Goal: Task Accomplishment & Management: Complete application form

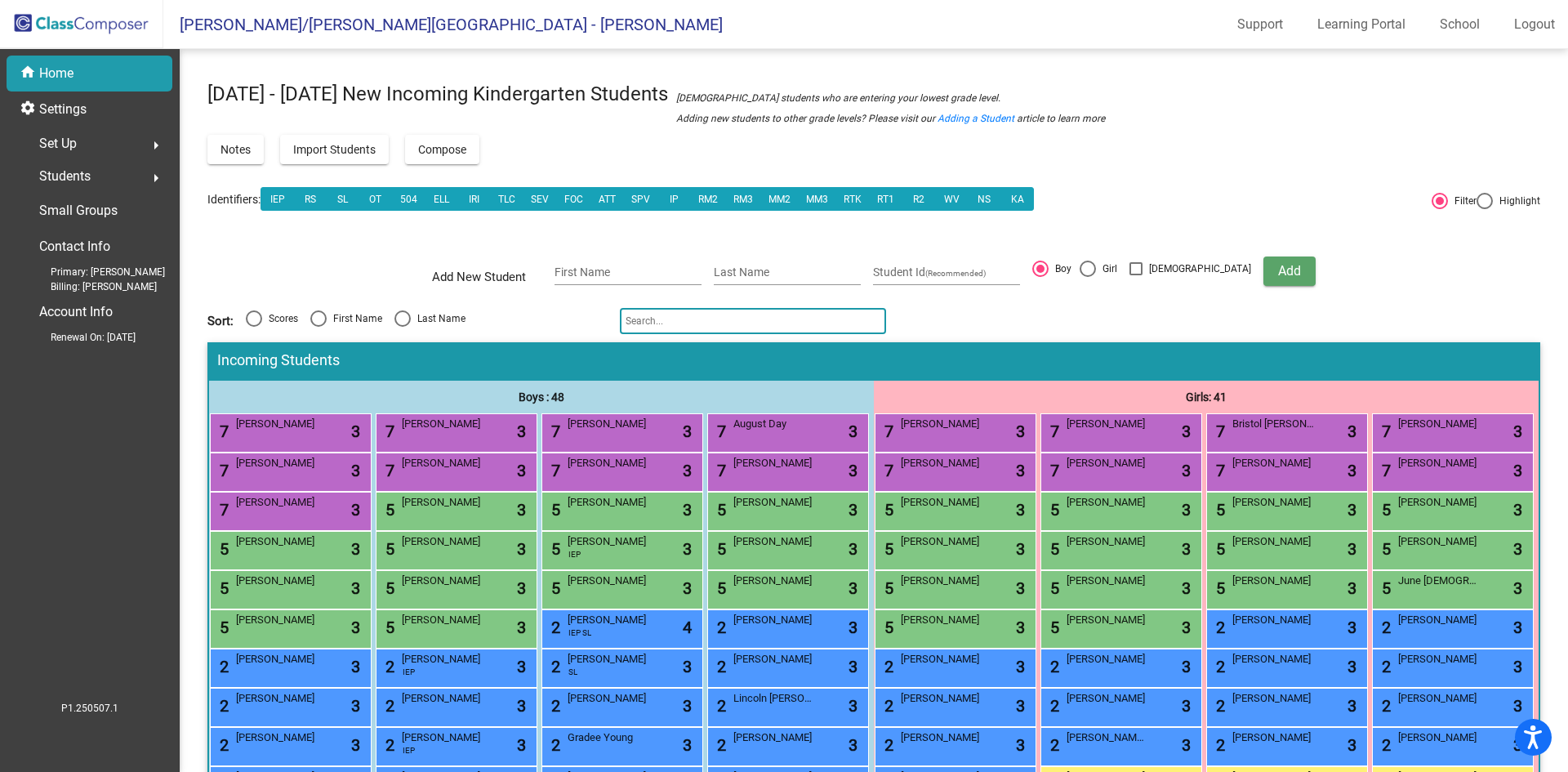
click at [686, 326] on input "text" at bounding box center [753, 321] width 266 height 26
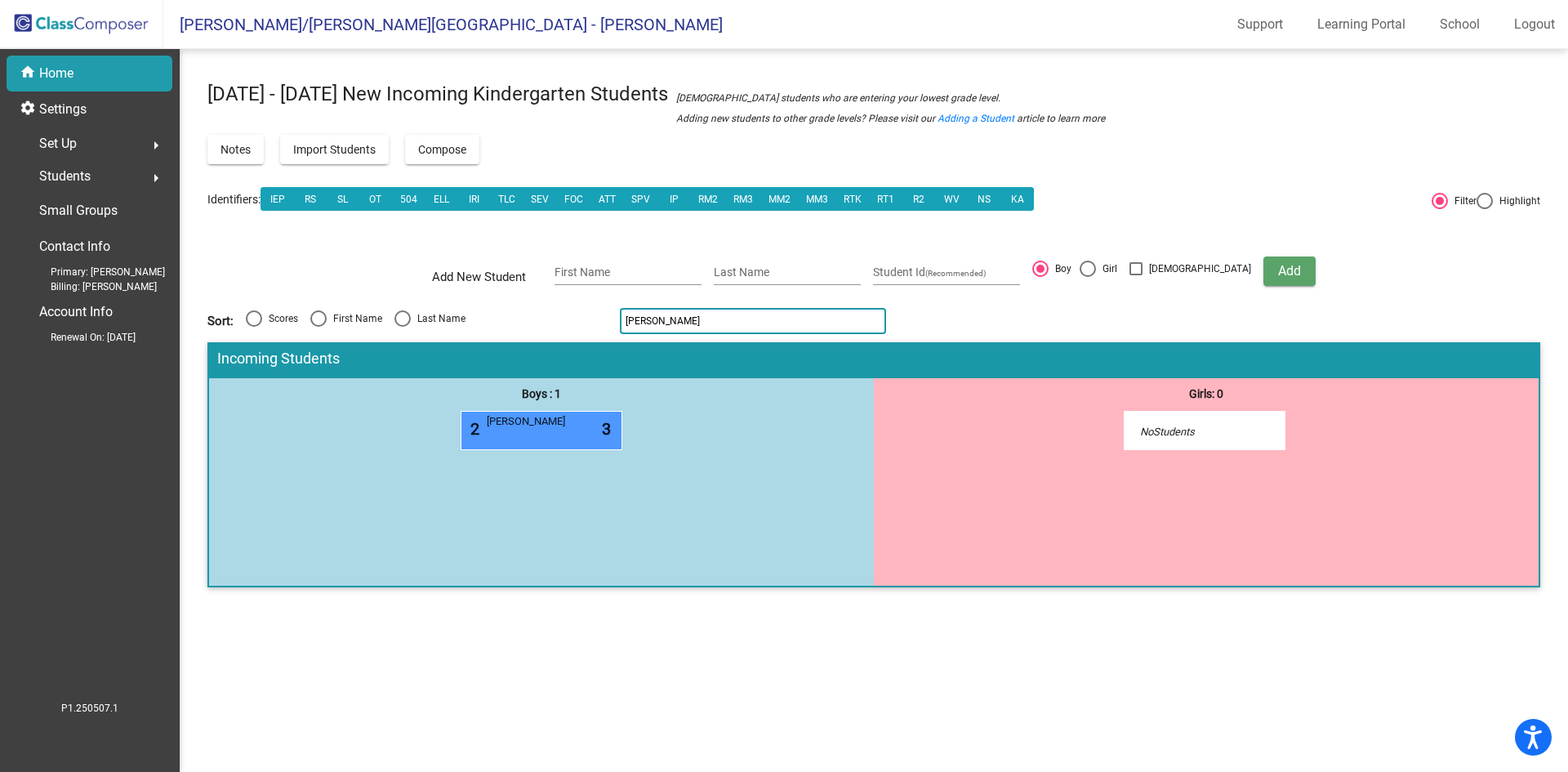
type input "[PERSON_NAME]"
drag, startPoint x: 672, startPoint y: 330, endPoint x: 542, endPoint y: 304, distance: 132.6
click at [543, 305] on div "[DATE] - [DATE] New Incoming Kindergarten Students New students who are enterin…" at bounding box center [874, 339] width 1333 height 530
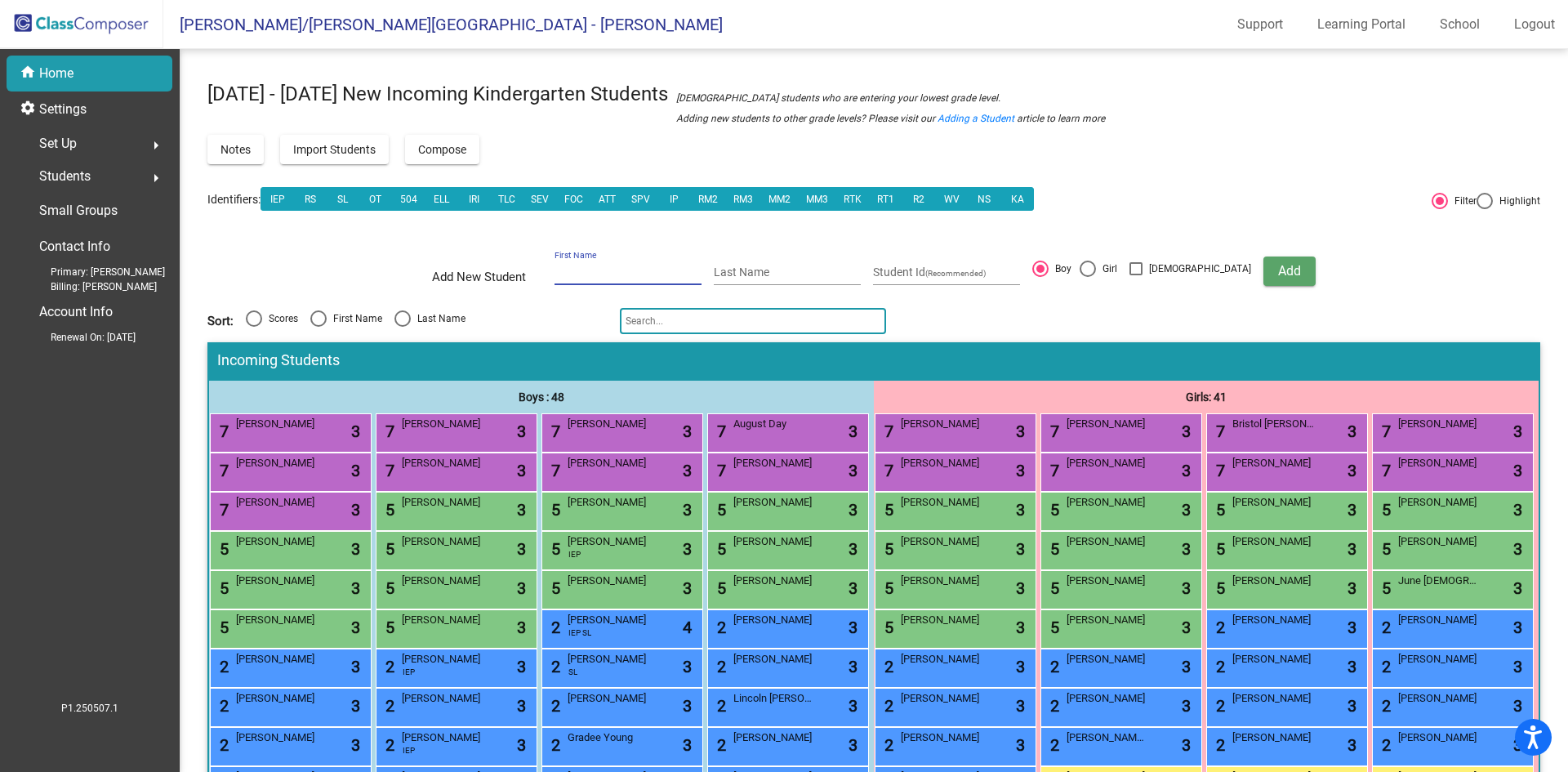
click at [644, 268] on input "First Name" at bounding box center [628, 272] width 147 height 13
type input "Kaylee"
type input "[PERSON_NAME]"
click at [1096, 270] on div at bounding box center [1088, 269] width 16 height 16
click at [1088, 277] on input "Girl" at bounding box center [1087, 277] width 1 height 1
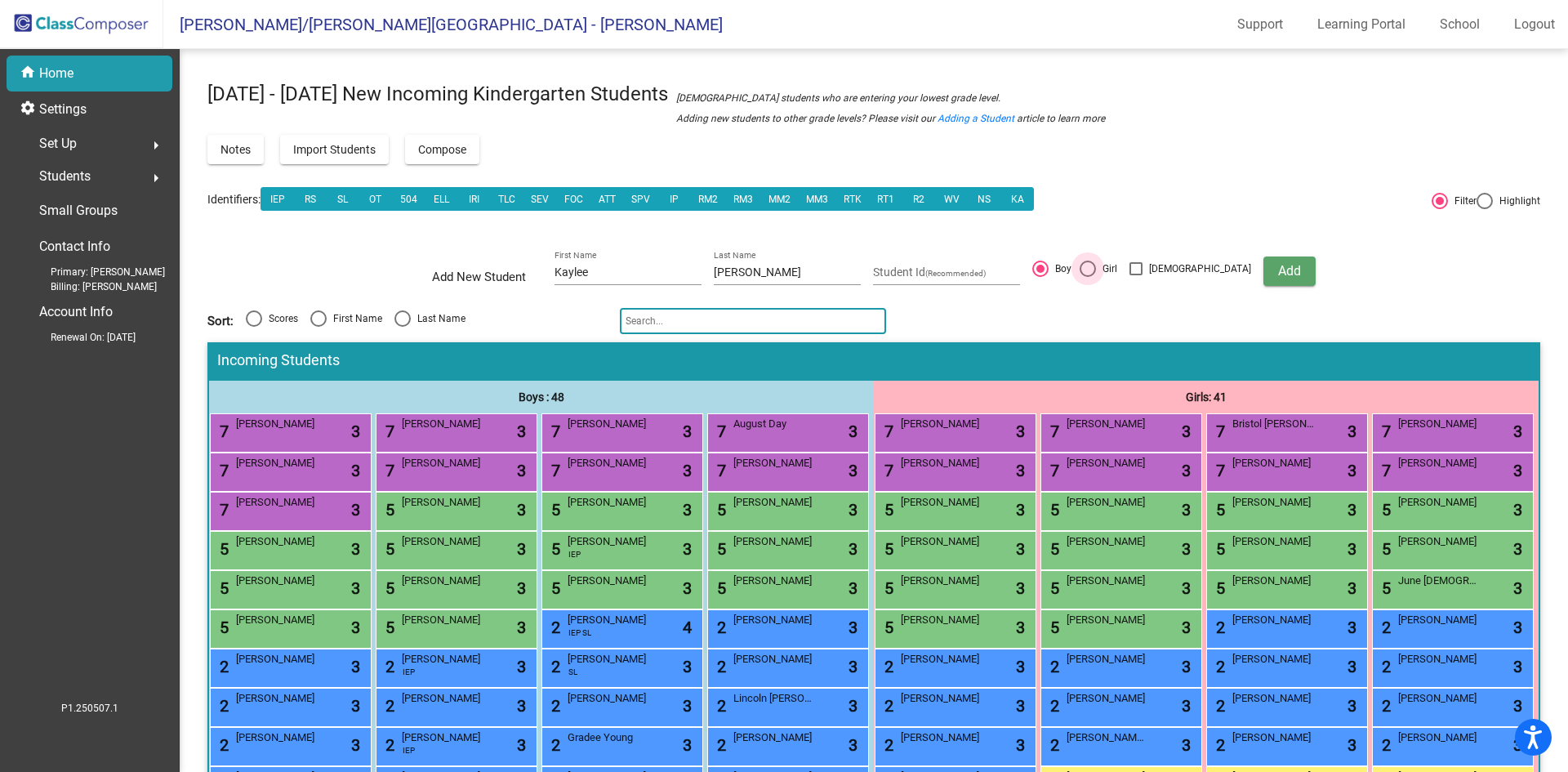
radio input "true"
click at [1278, 274] on span "Add" at bounding box center [1289, 271] width 23 height 15
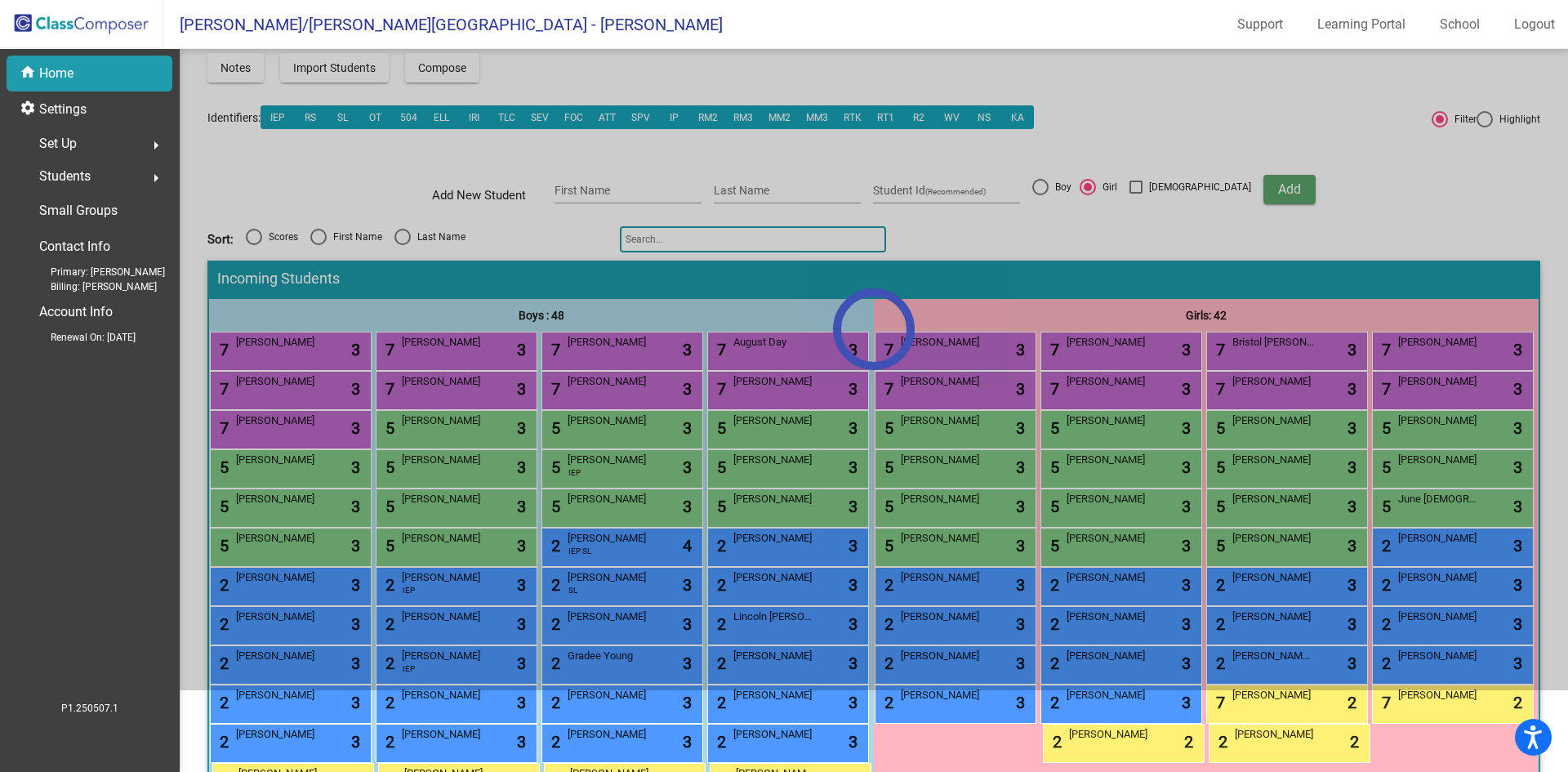
scroll to position [163, 0]
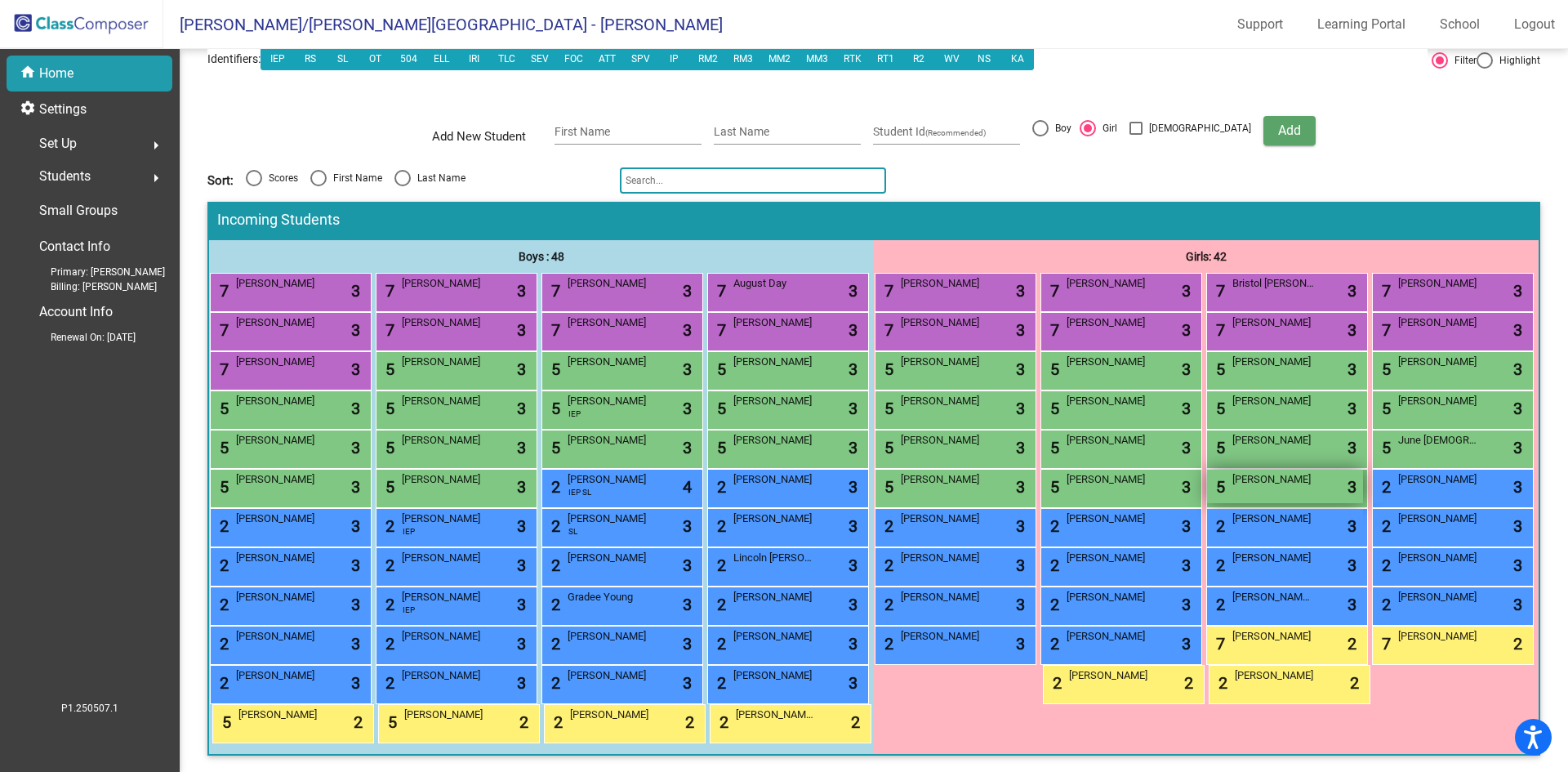
click at [1237, 503] on div "5 [PERSON_NAME] lock do_not_disturb_alt 3" at bounding box center [1286, 486] width 156 height 34
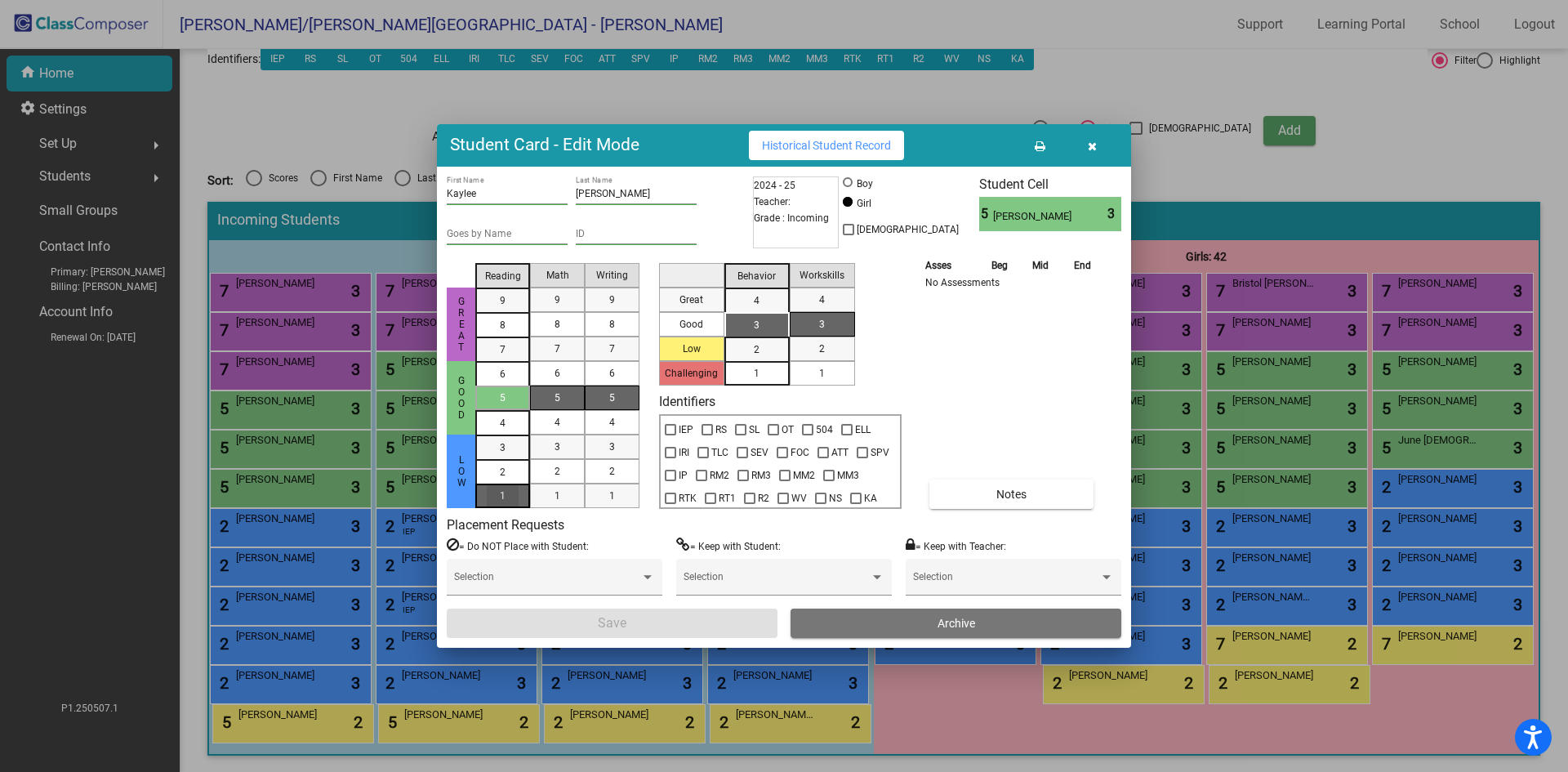
click at [510, 460] on div "1" at bounding box center [502, 448] width 32 height 25
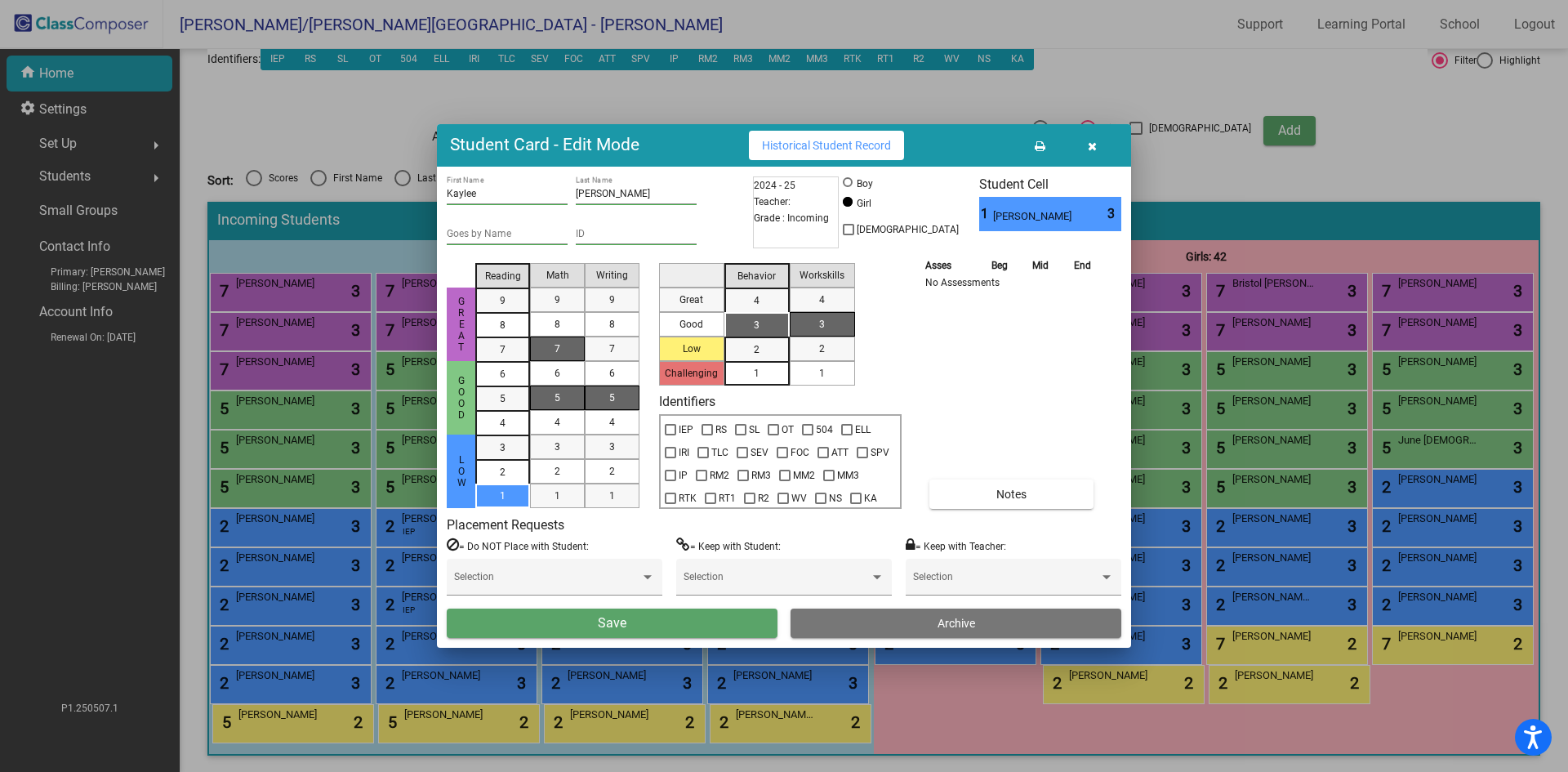
click at [579, 349] on mat-list-option "7" at bounding box center [557, 349] width 54 height 25
click at [600, 394] on div "5" at bounding box center [612, 398] width 32 height 25
click at [764, 332] on div "3" at bounding box center [756, 325] width 32 height 25
click at [819, 379] on span "1" at bounding box center [822, 373] width 5 height 15
click at [715, 615] on button "Save" at bounding box center [612, 623] width 330 height 29
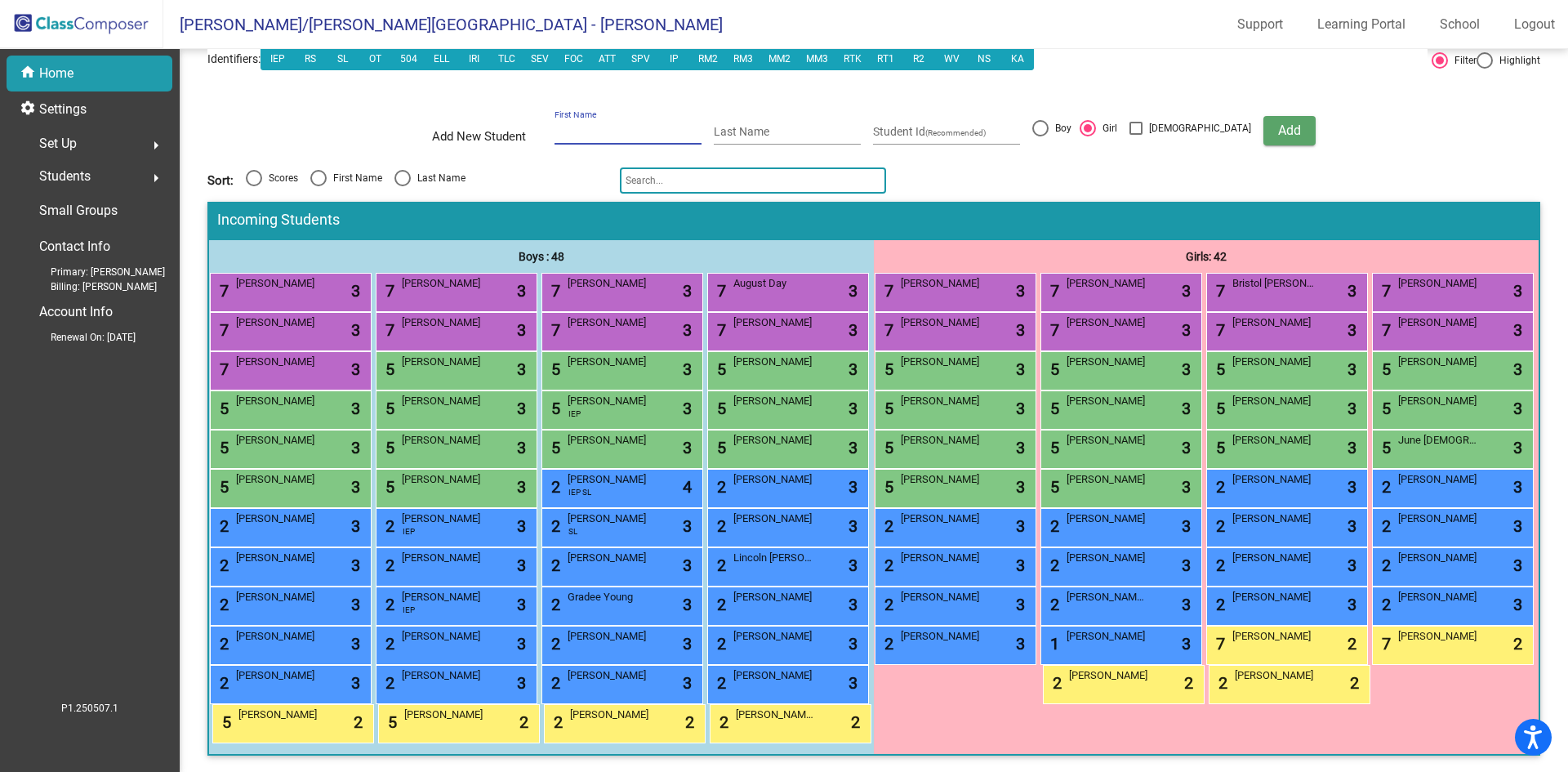
click at [592, 126] on input "First Name" at bounding box center [628, 133] width 147 height 13
type input "Mya"
type input "[PERSON_NAME]"
click at [1278, 123] on span "Add" at bounding box center [1289, 130] width 23 height 15
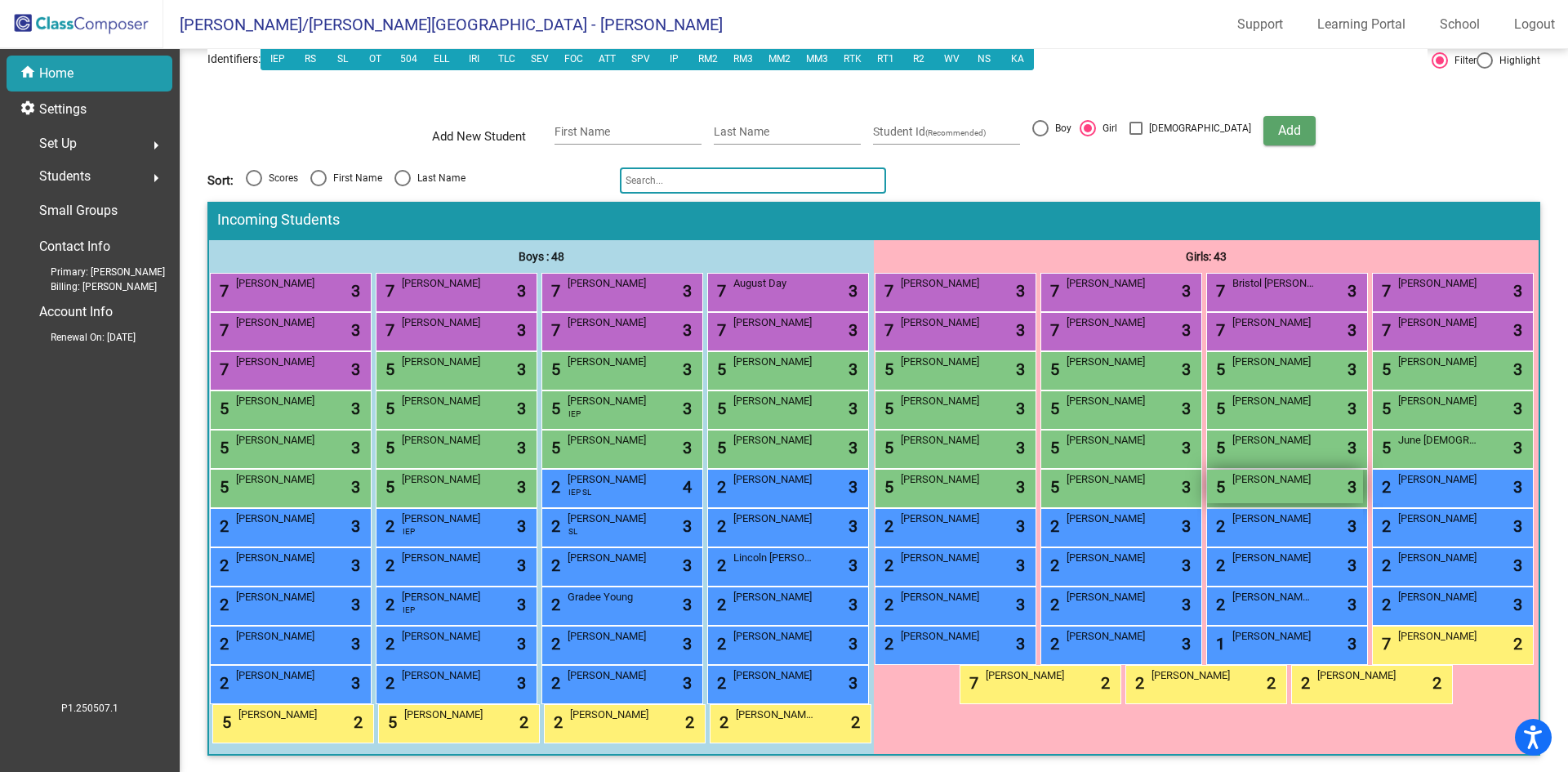
click at [1228, 503] on div "5 [PERSON_NAME] lock do_not_disturb_alt 3" at bounding box center [1286, 486] width 156 height 34
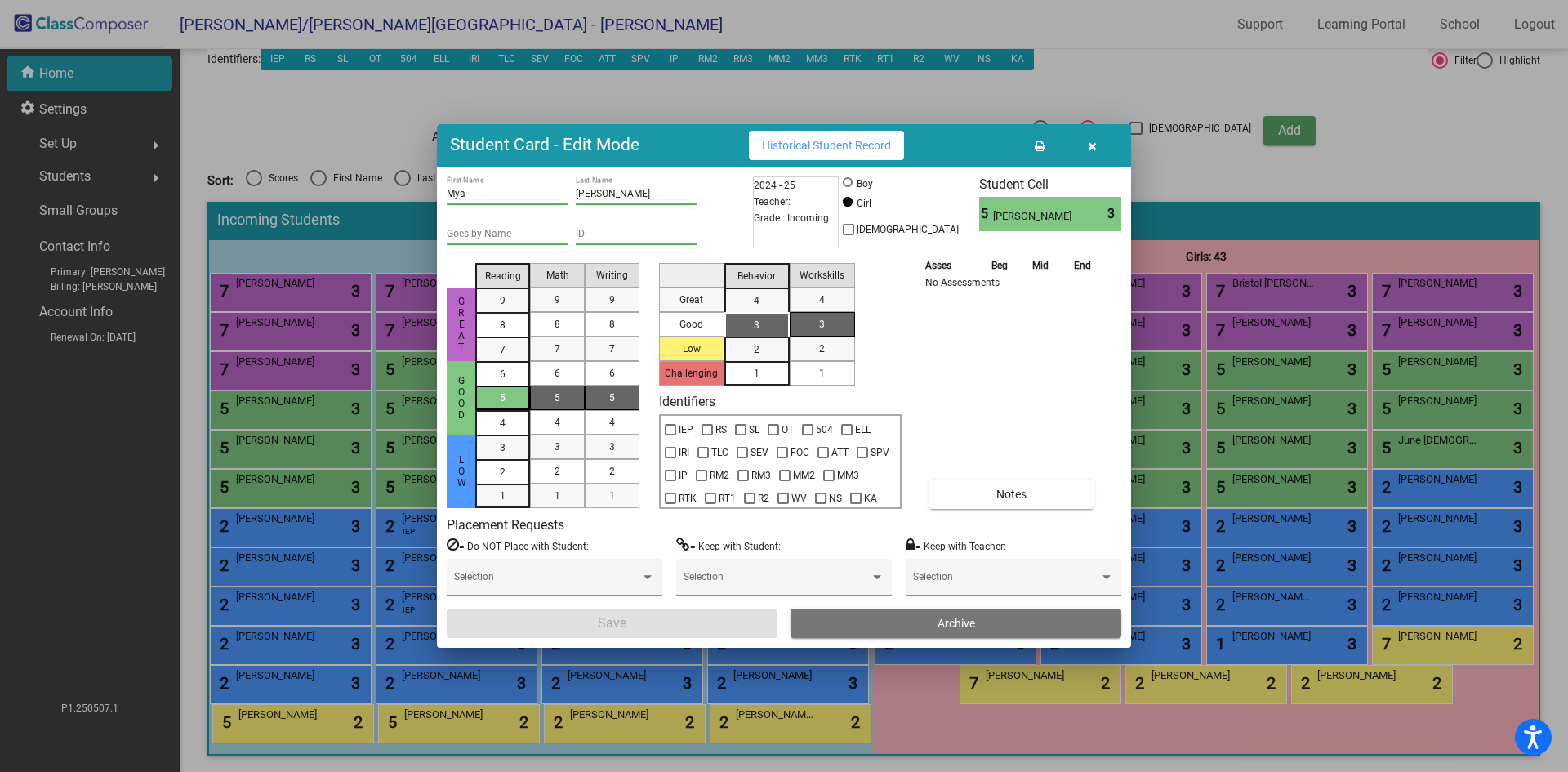
click at [502, 393] on span "5" at bounding box center [503, 398] width 5 height 15
click at [560, 351] on div "7" at bounding box center [557, 349] width 32 height 25
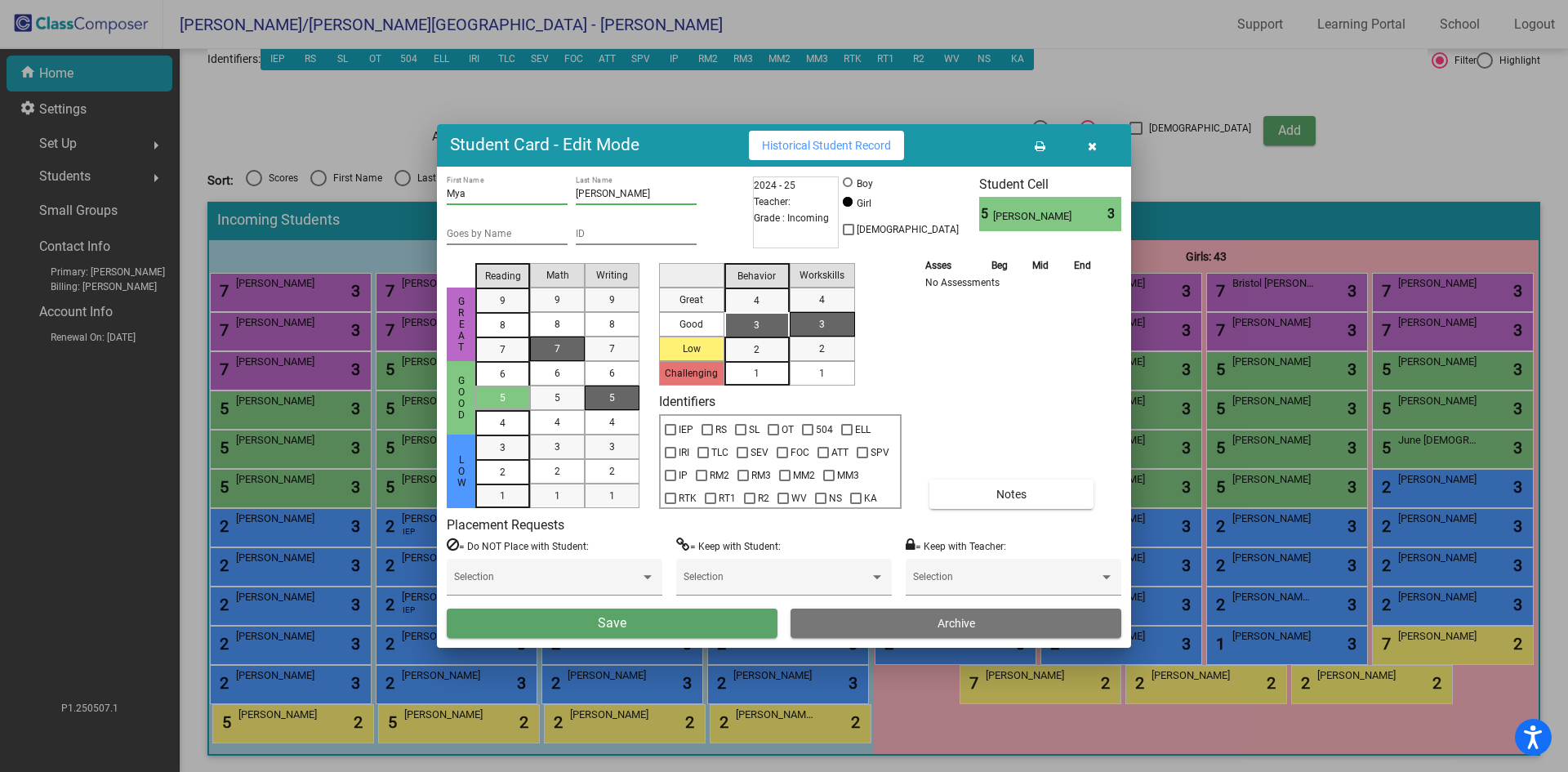
click at [618, 396] on div "5" at bounding box center [612, 398] width 32 height 25
click at [750, 315] on div "3" at bounding box center [756, 325] width 32 height 25
click at [828, 372] on div "1" at bounding box center [822, 373] width 32 height 25
click at [723, 624] on button "Save" at bounding box center [612, 623] width 330 height 29
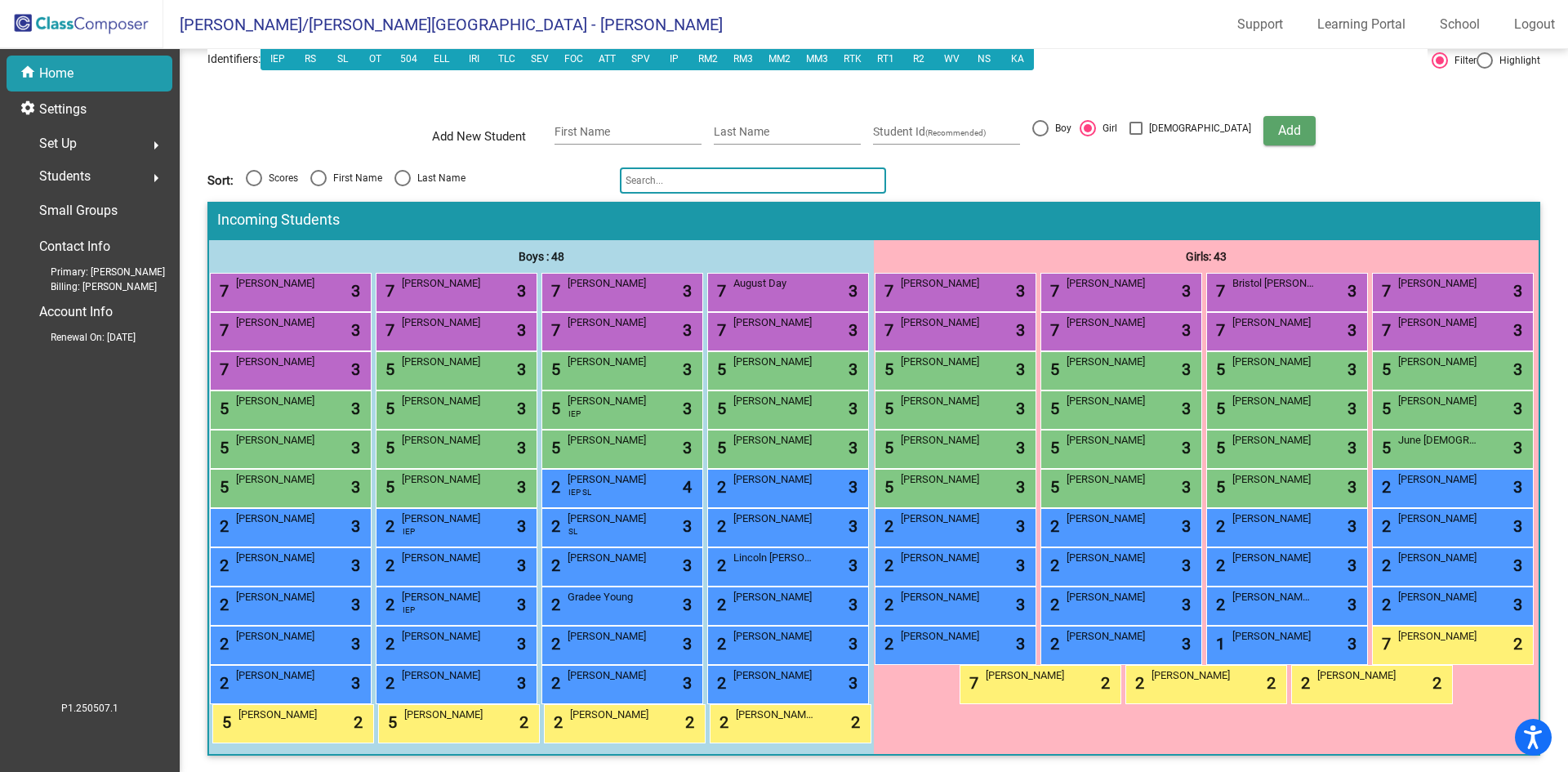
scroll to position [0, 0]
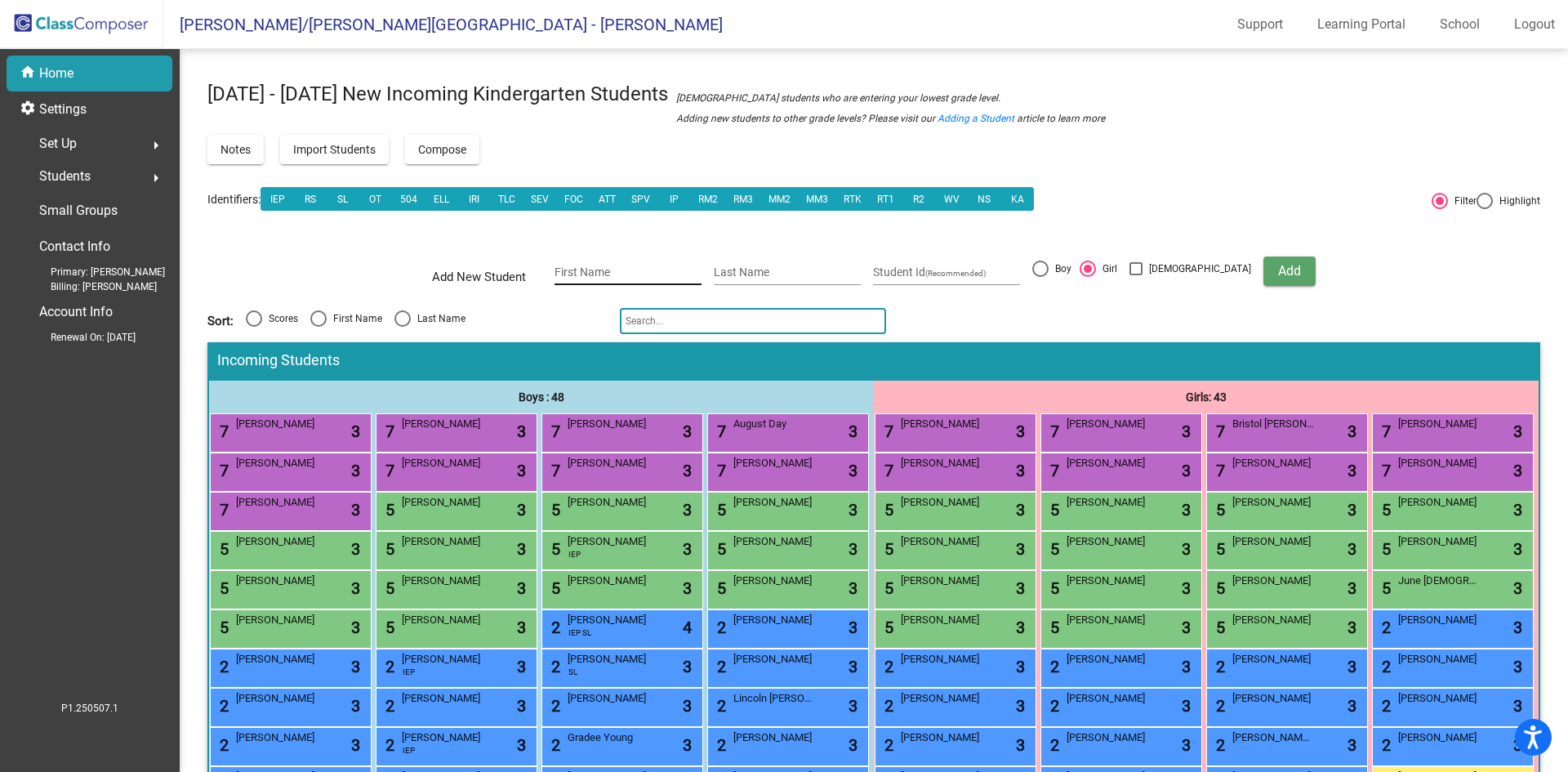
click at [617, 274] on input "First Name" at bounding box center [628, 272] width 147 height 13
type input "Lincoln"
type input "m"
type input "[PERSON_NAME]"
click at [1049, 268] on div at bounding box center [1040, 269] width 16 height 16
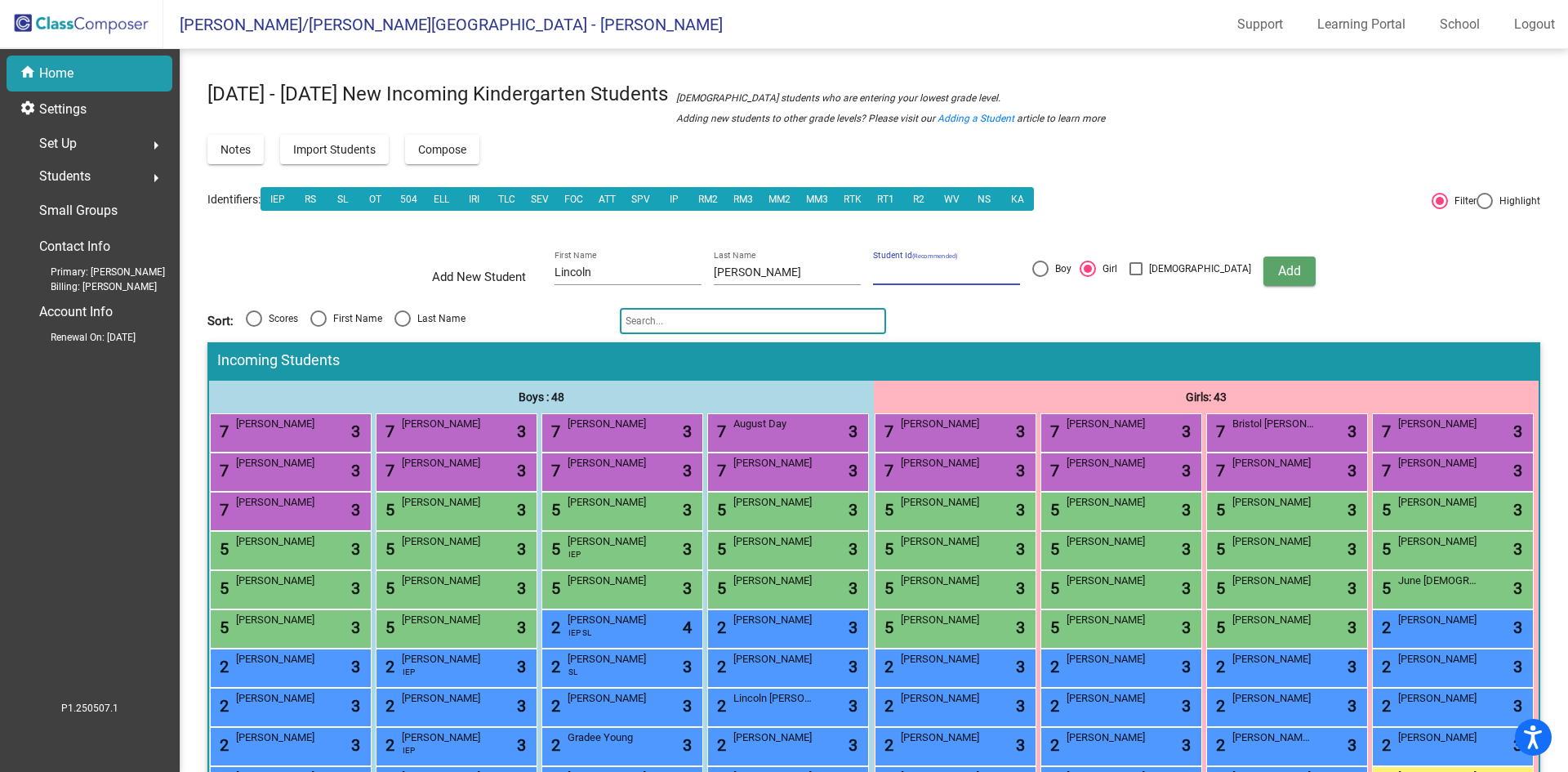
click at [1040, 277] on input "Boy" at bounding box center [1040, 277] width 1 height 1
radio input "true"
click at [1278, 278] on span "Add" at bounding box center [1289, 271] width 23 height 15
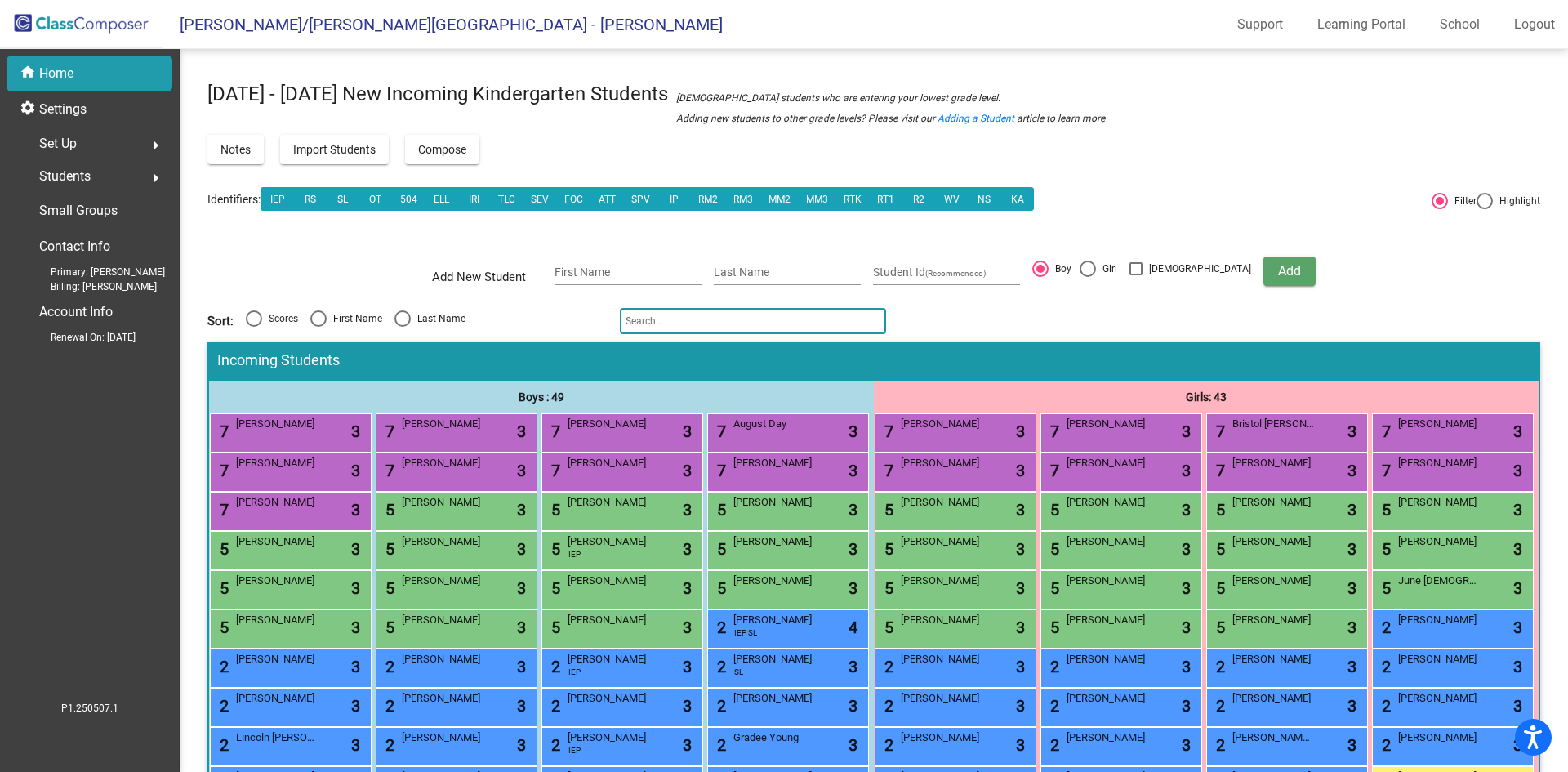
scroll to position [82, 0]
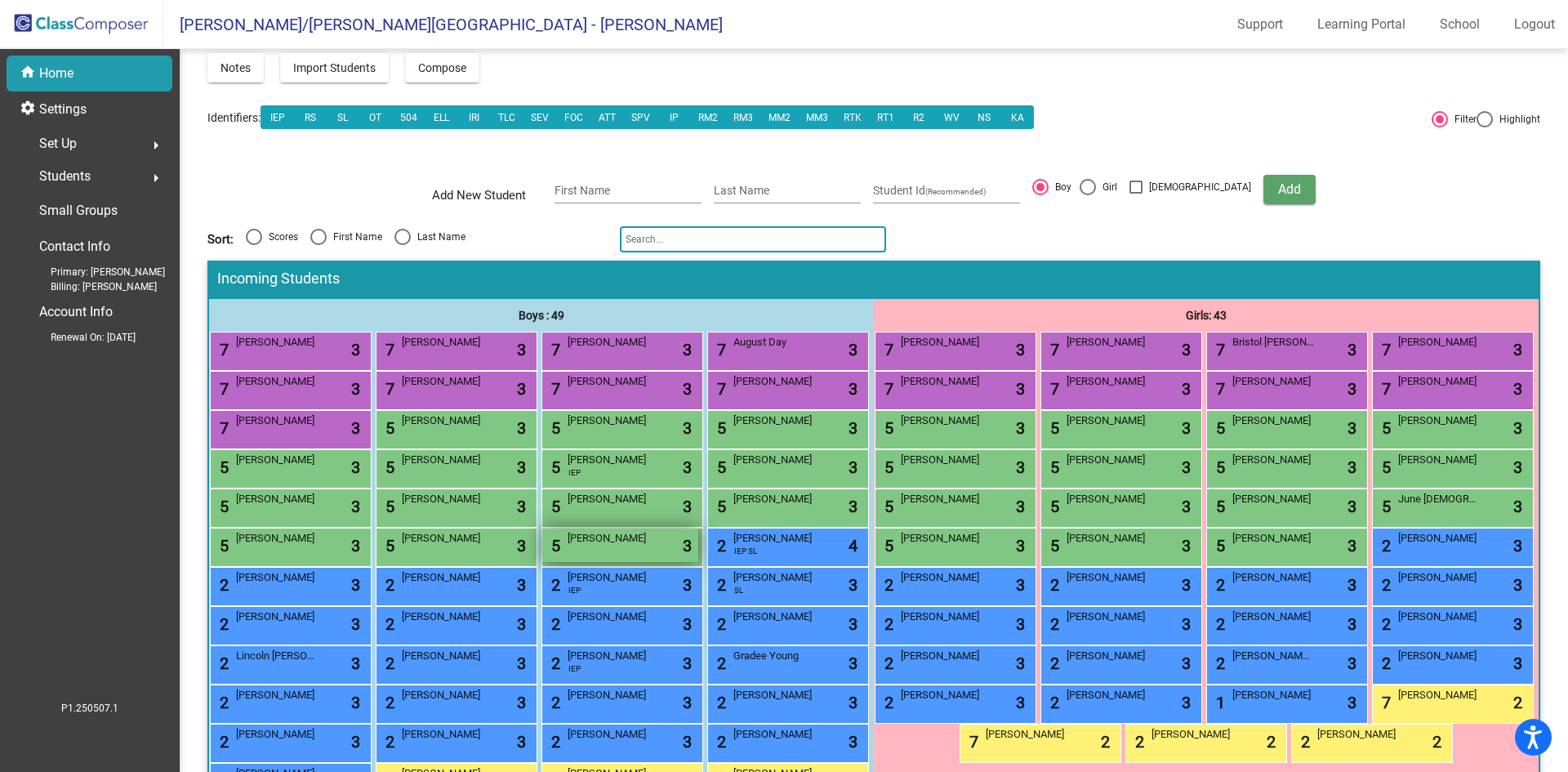
click at [542, 562] on div "5 [PERSON_NAME] lock do_not_disturb_alt 3" at bounding box center [620, 545] width 156 height 34
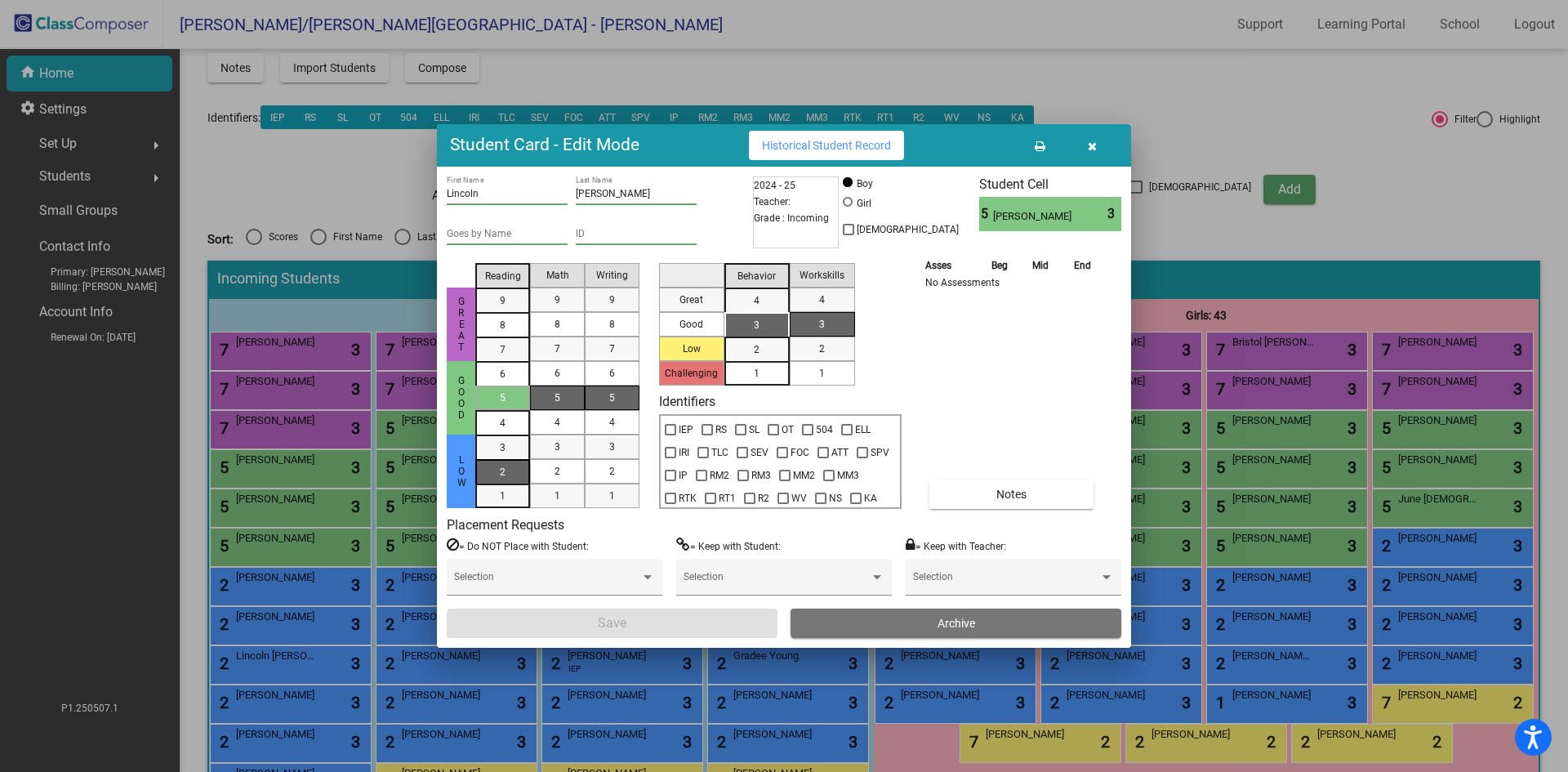
click at [489, 460] on div "2" at bounding box center [502, 448] width 32 height 25
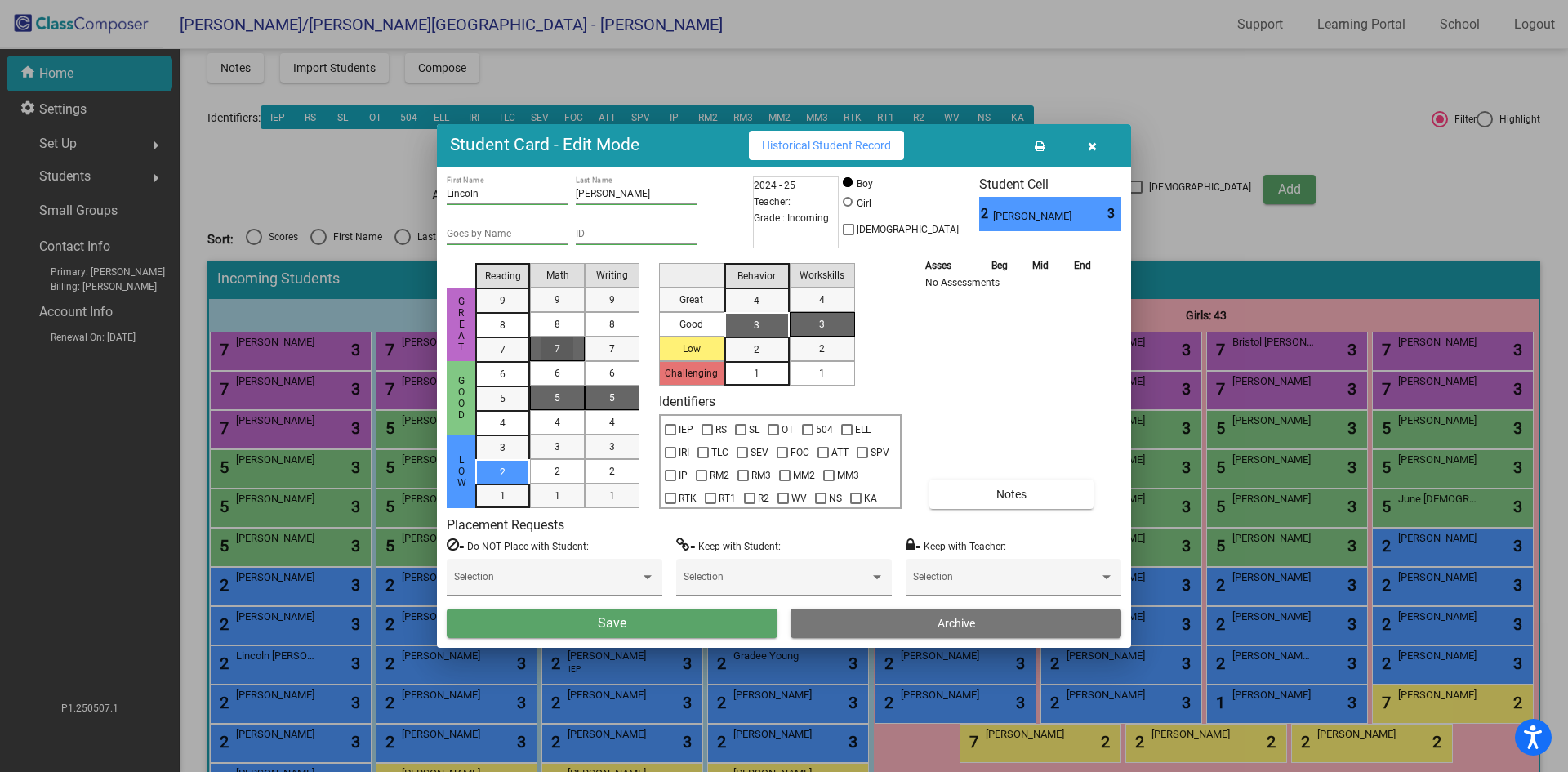
click at [548, 353] on div "7" at bounding box center [557, 349] width 32 height 25
click at [621, 400] on div "5" at bounding box center [612, 398] width 32 height 25
click at [759, 322] on span "3" at bounding box center [756, 325] width 5 height 15
click at [827, 373] on div "1" at bounding box center [822, 373] width 32 height 25
drag, startPoint x: 688, startPoint y: 624, endPoint x: 671, endPoint y: 624, distance: 17.0
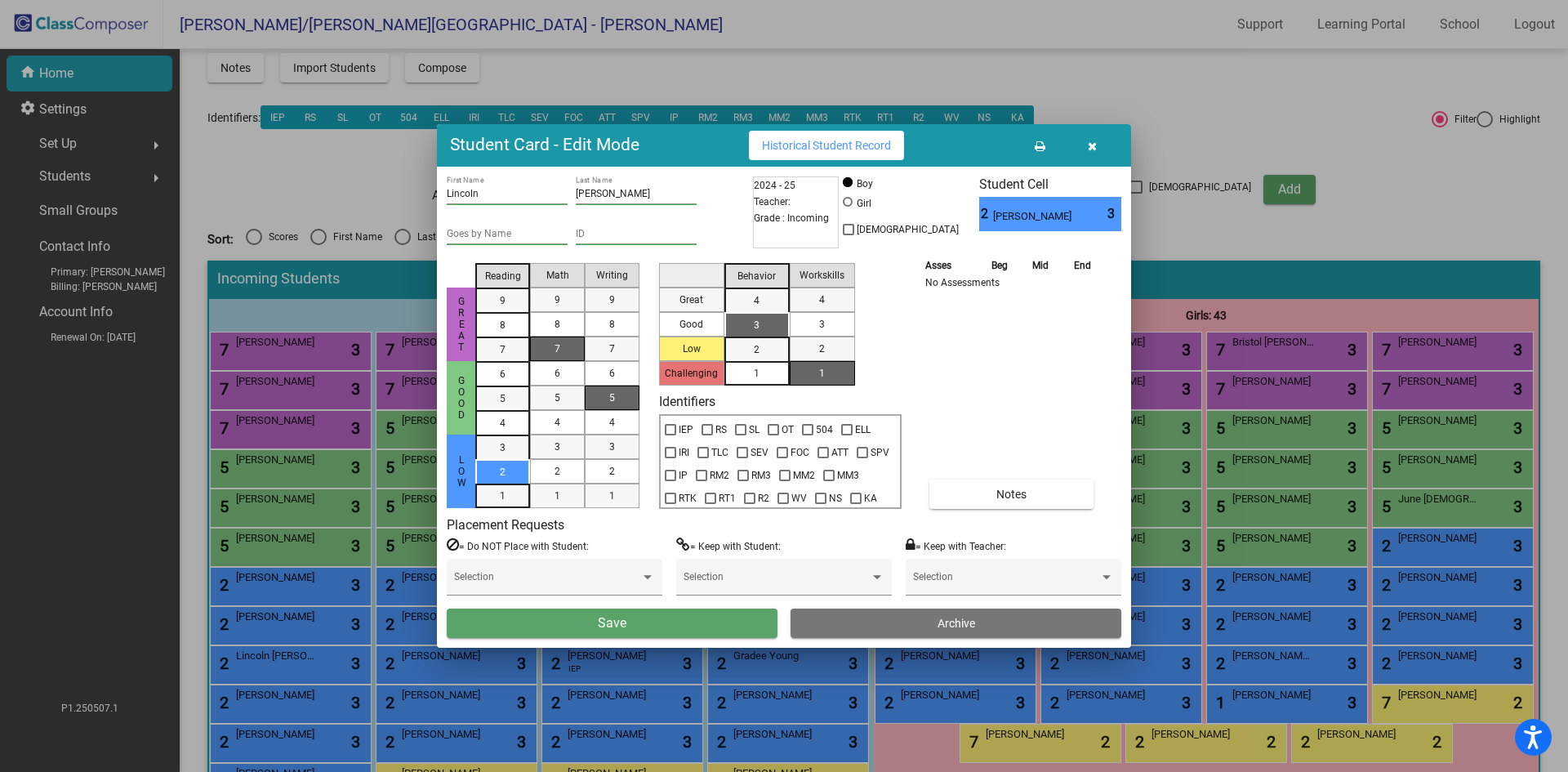
click at [683, 624] on button "Save" at bounding box center [612, 623] width 330 height 29
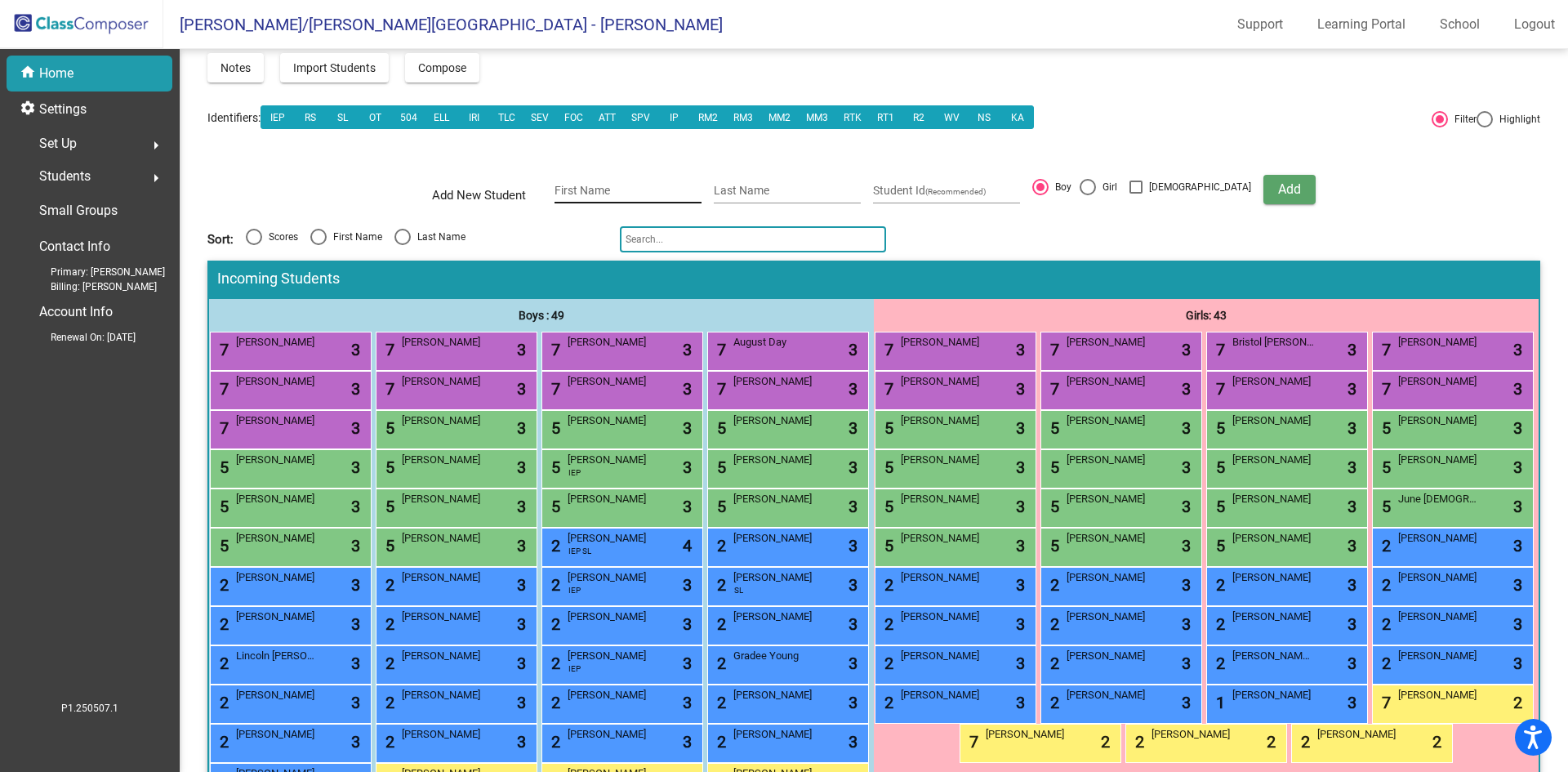
click at [611, 184] on input "First Name" at bounding box center [628, 191] width 147 height 13
type input "[PERSON_NAME]"
type input "[GEOGRAPHIC_DATA]"
click at [1278, 189] on span "Add" at bounding box center [1289, 189] width 23 height 15
click at [566, 562] on div "5 [PERSON_NAME] lock do_not_disturb_alt 3" at bounding box center [620, 545] width 156 height 34
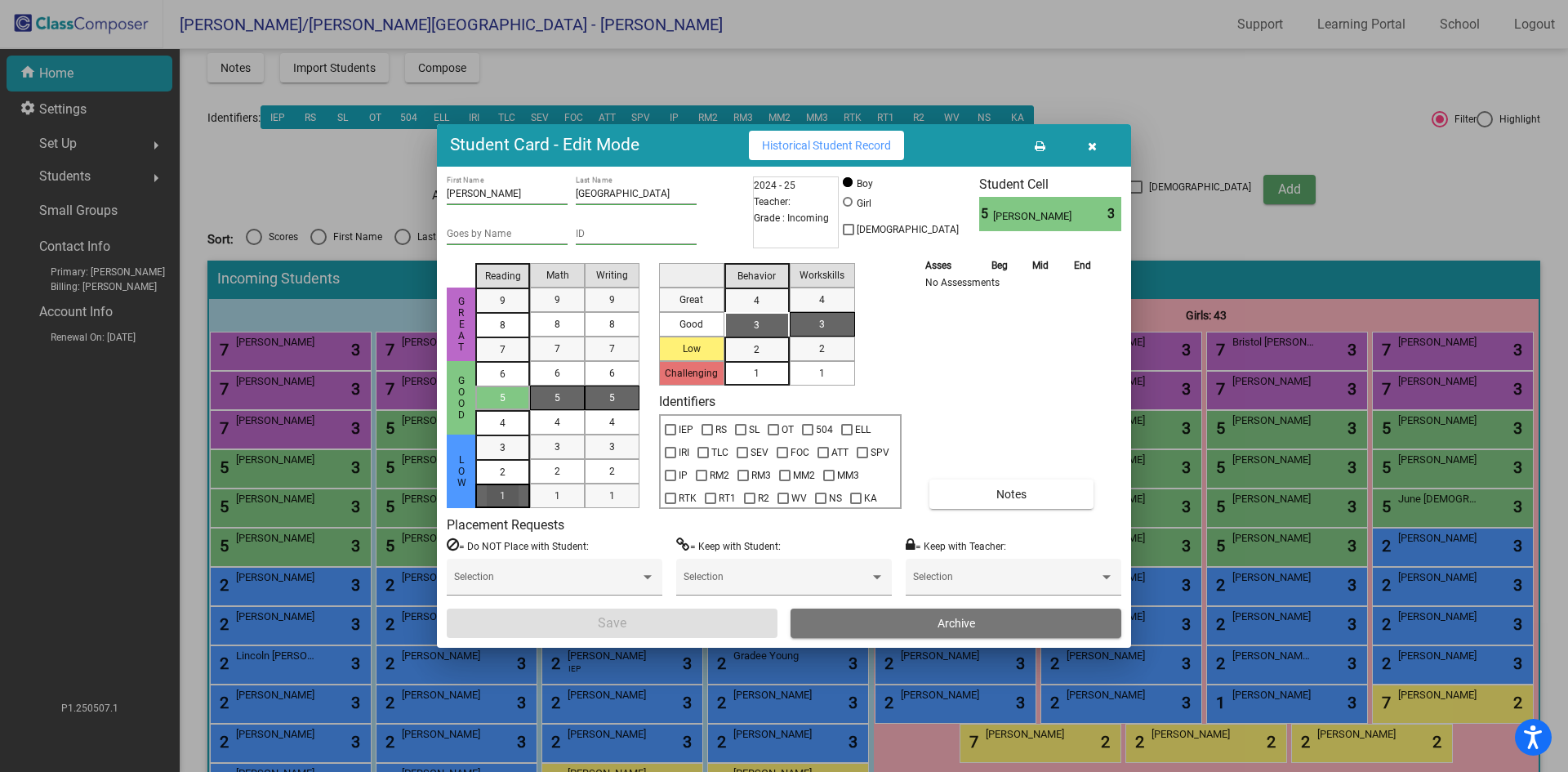
click at [521, 496] on mat-list-option "1" at bounding box center [503, 496] width 54 height 25
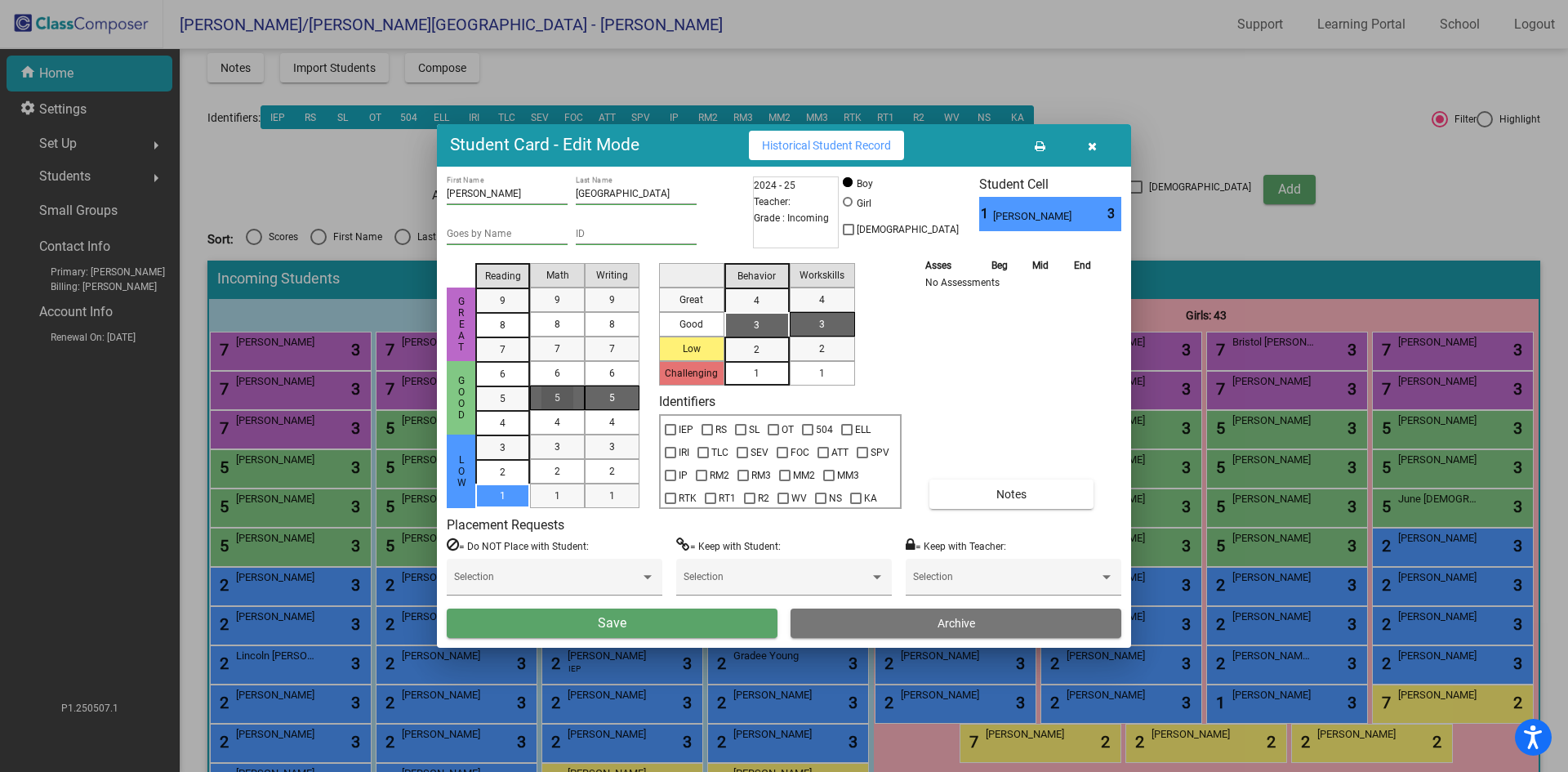
click at [573, 403] on div "5" at bounding box center [557, 398] width 32 height 25
click at [610, 401] on span "5" at bounding box center [612, 398] width 5 height 15
click at [754, 330] on span "3" at bounding box center [756, 325] width 5 height 15
click at [827, 376] on div "1" at bounding box center [822, 373] width 32 height 25
click at [745, 623] on button "Save" at bounding box center [612, 623] width 330 height 29
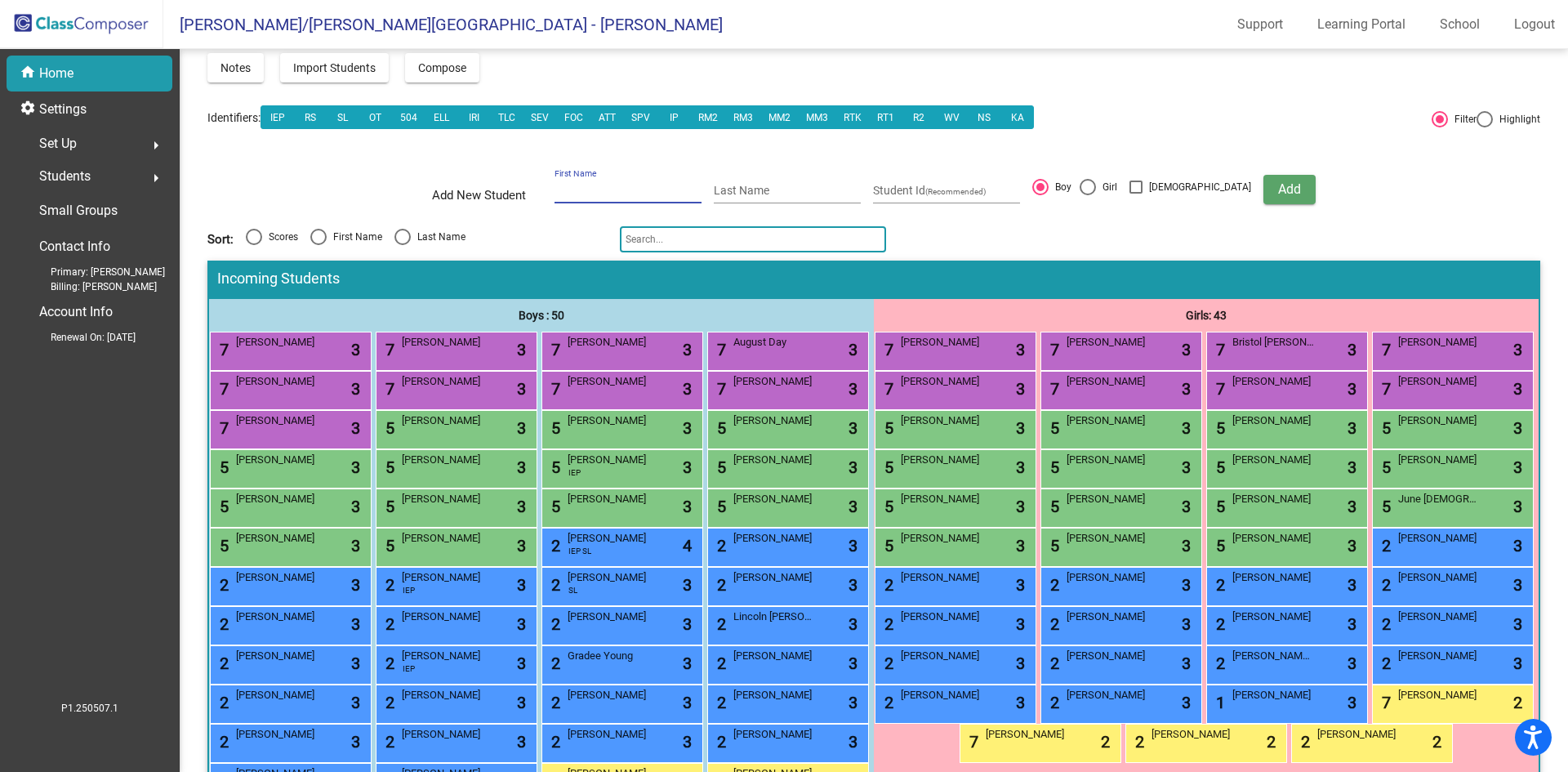
click at [626, 189] on input "First Name" at bounding box center [628, 191] width 147 height 13
type input "F"
type input "Y"
type input "Ryder"
type input "Fishhaber"
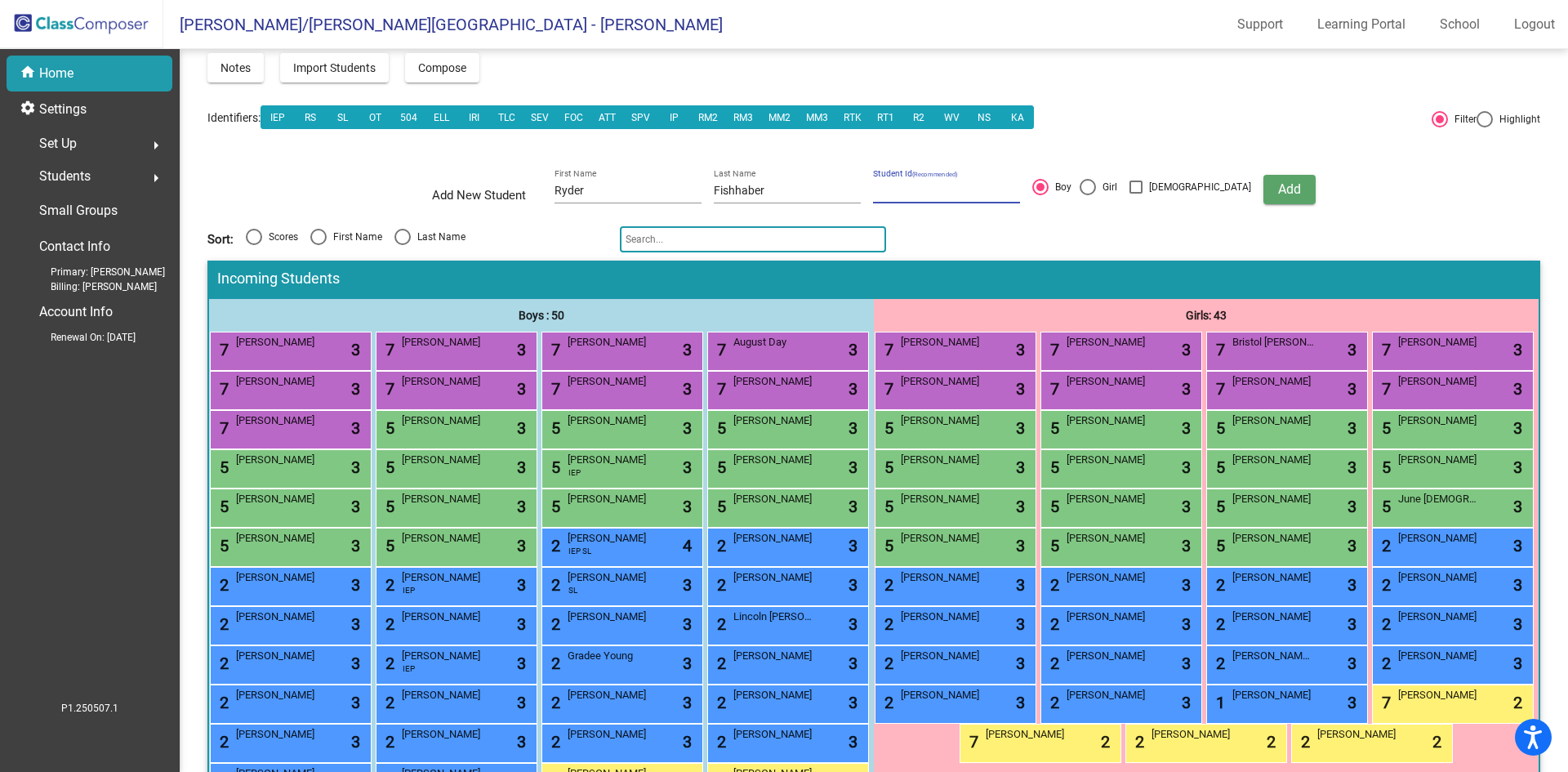
click at [1264, 180] on button "Add" at bounding box center [1290, 190] width 53 height 29
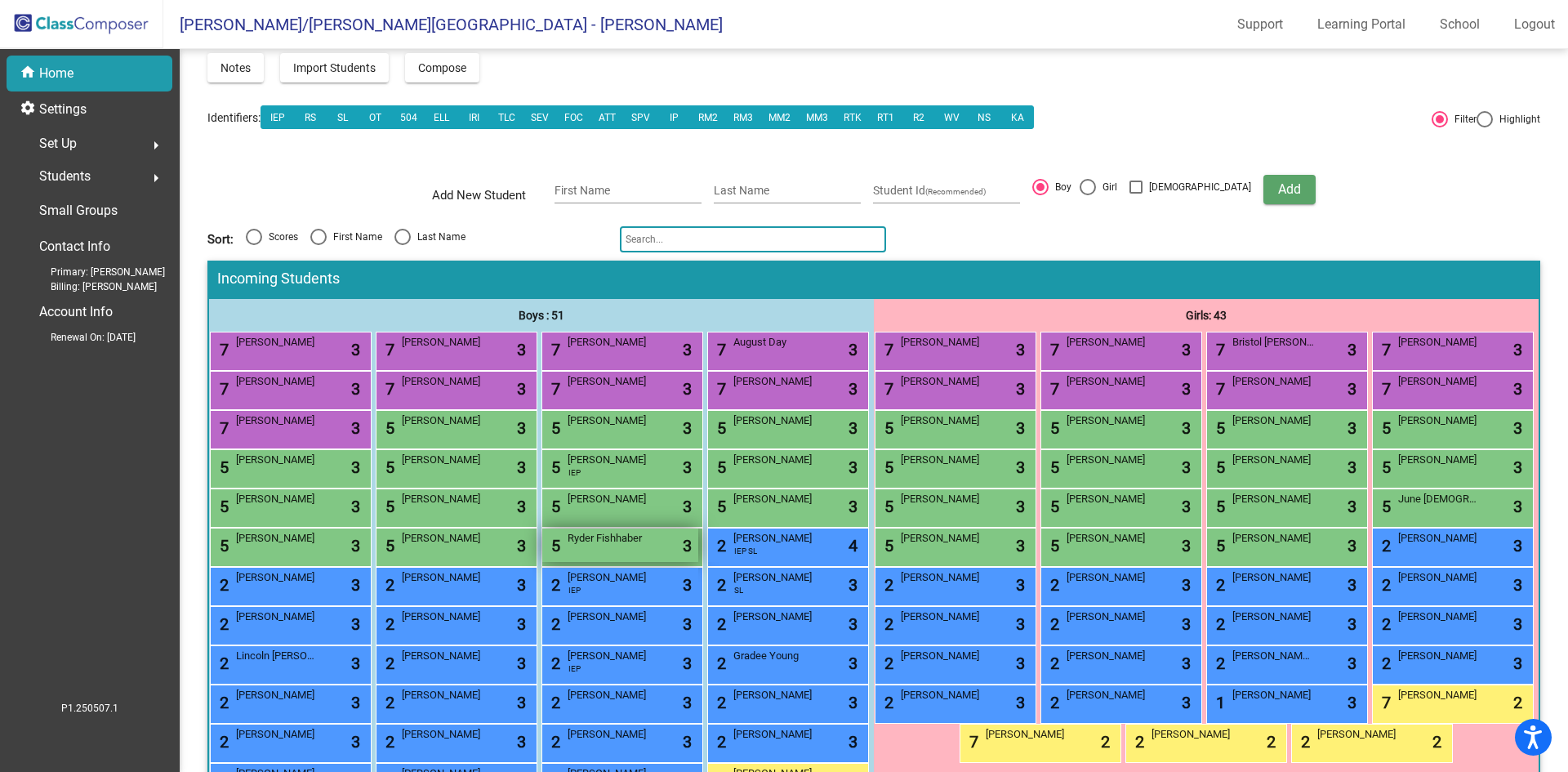
click at [562, 562] on div "5 [PERSON_NAME] Fishhaber lock do_not_disturb_alt 3" at bounding box center [620, 545] width 156 height 34
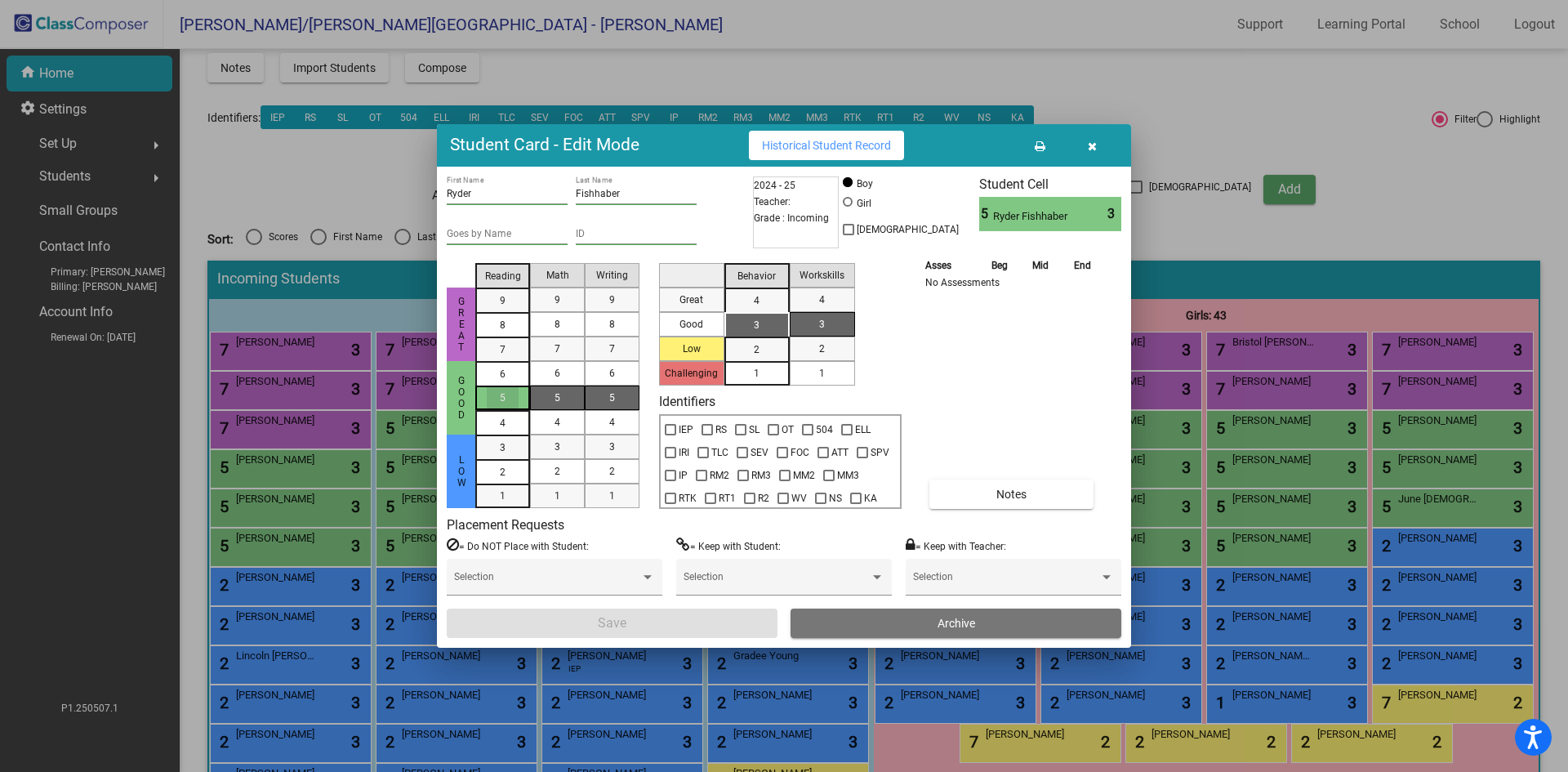
click at [512, 397] on div "5" at bounding box center [502, 398] width 32 height 25
click at [570, 348] on div "7" at bounding box center [557, 349] width 32 height 25
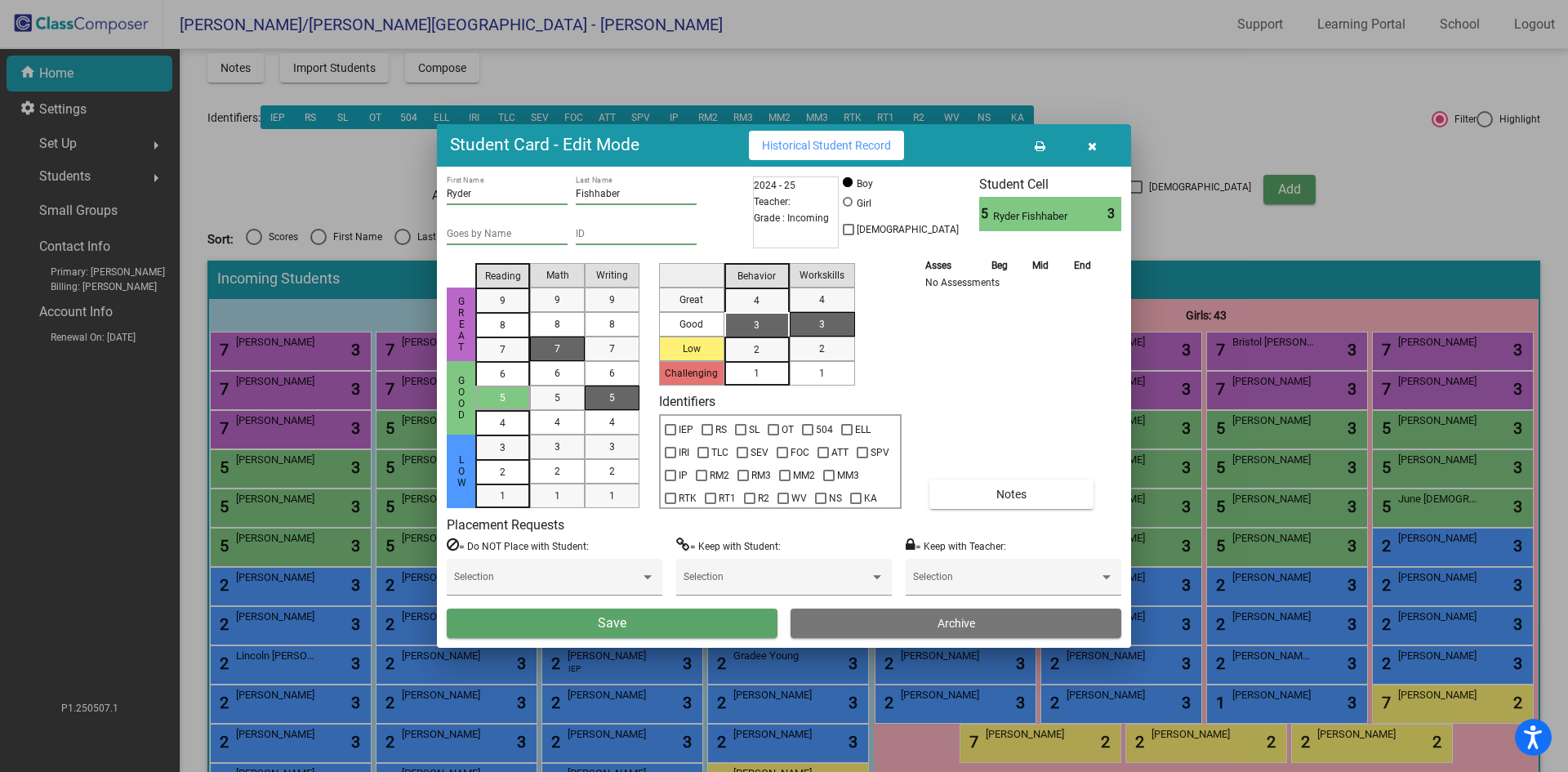
click at [613, 396] on span "5" at bounding box center [612, 398] width 5 height 15
click at [751, 322] on div "3" at bounding box center [756, 325] width 32 height 25
click at [812, 373] on div "1" at bounding box center [822, 373] width 32 height 25
click at [712, 623] on button "Save" at bounding box center [612, 623] width 330 height 29
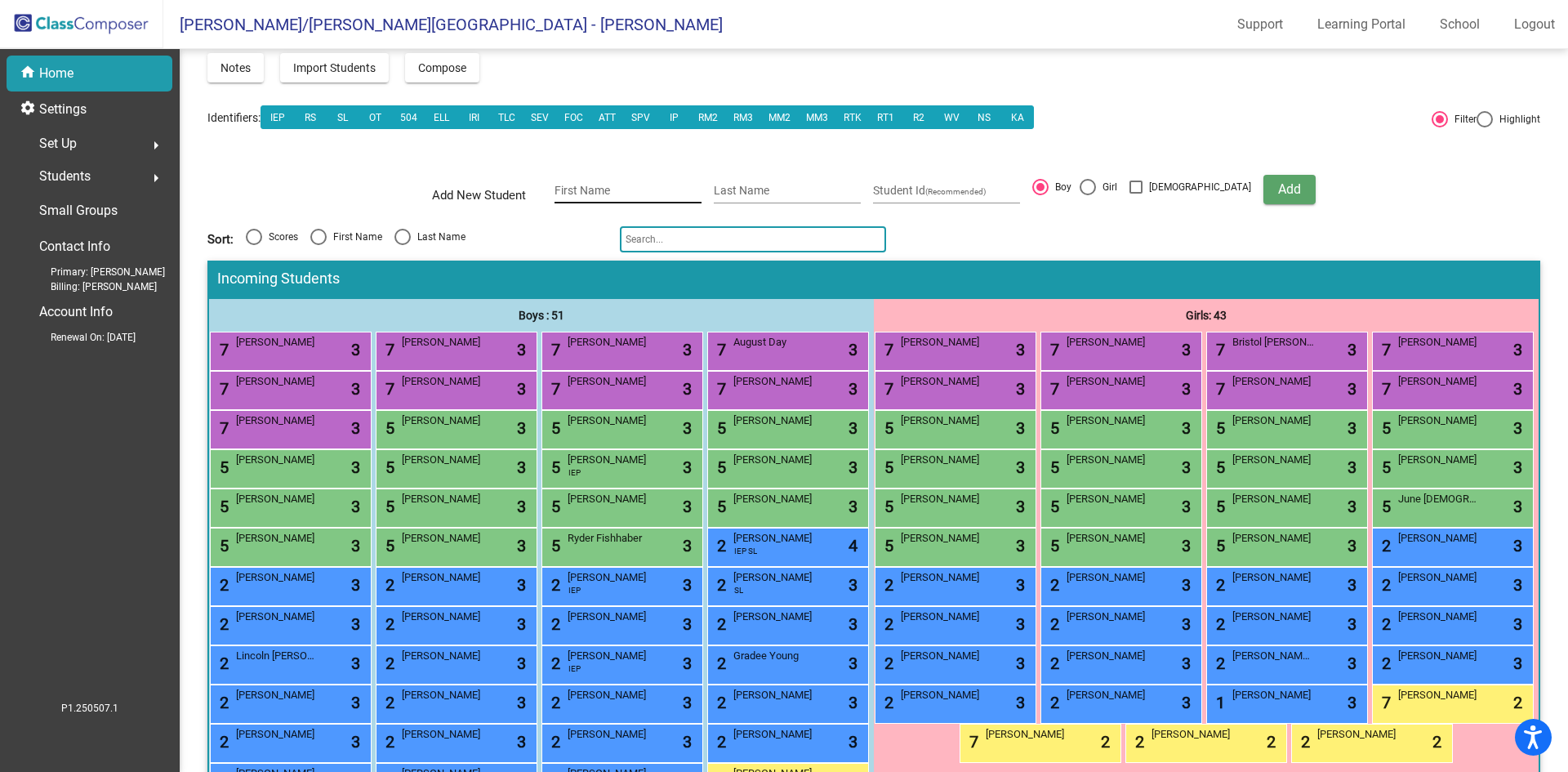
click at [597, 180] on div "First Name" at bounding box center [628, 186] width 147 height 34
type input "[PERSON_NAME]"
type input "Sinn"
click at [1278, 189] on span "Add" at bounding box center [1289, 189] width 23 height 15
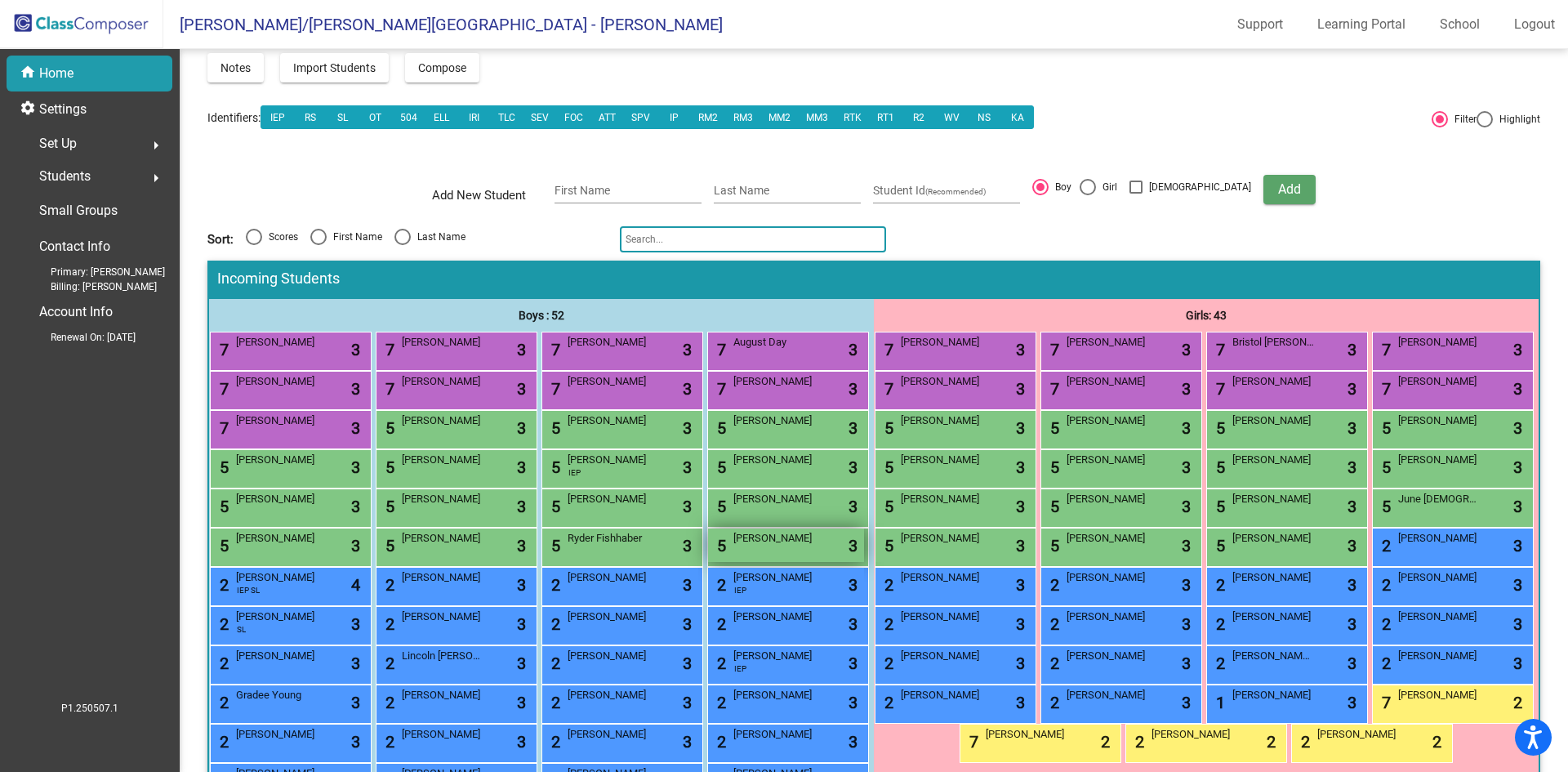
click at [708, 562] on div "5 [PERSON_NAME] lock do_not_disturb_alt 3" at bounding box center [786, 545] width 156 height 34
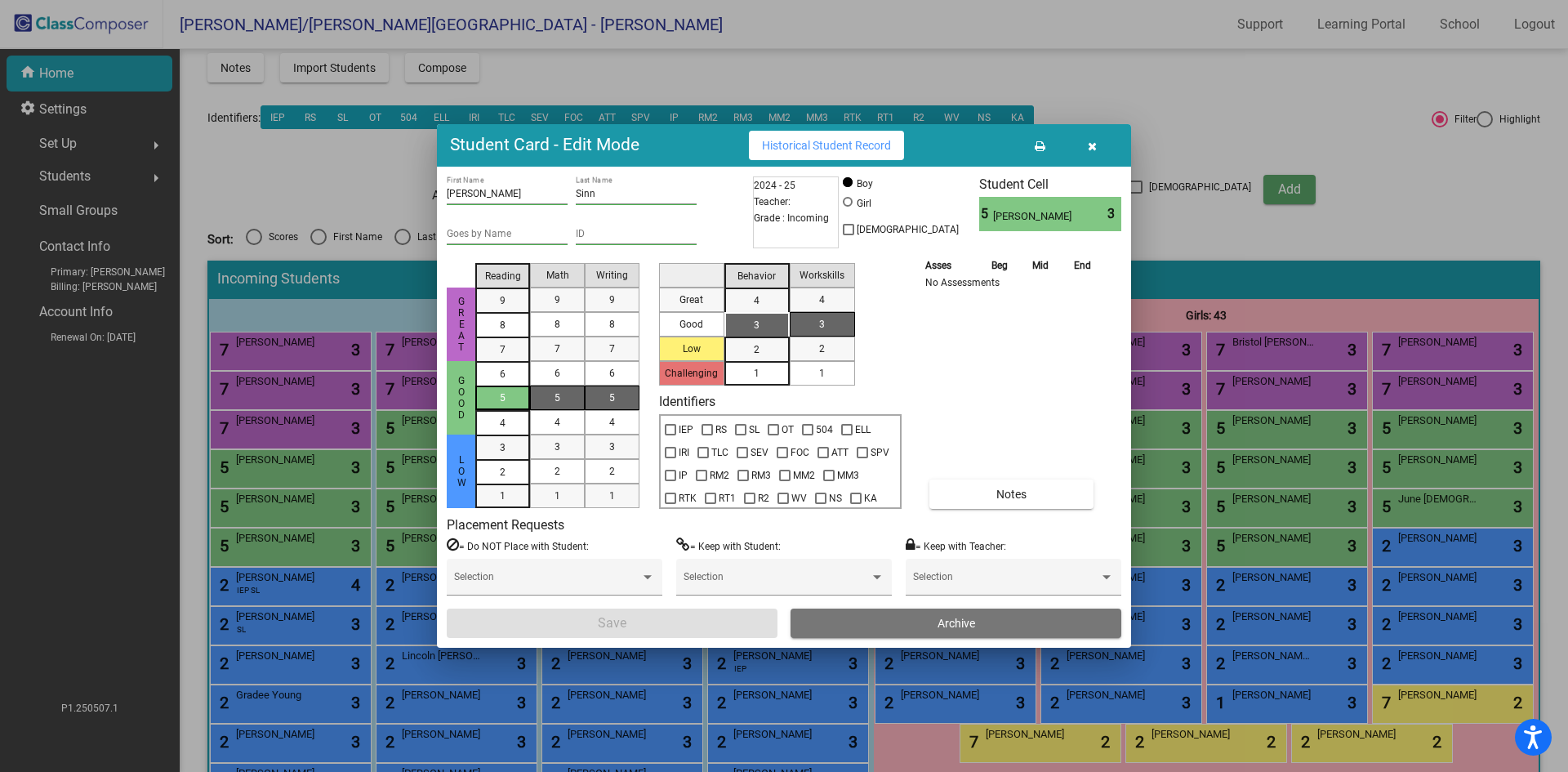
click at [494, 391] on div "5" at bounding box center [502, 398] width 32 height 25
click at [557, 396] on span "5" at bounding box center [557, 398] width 5 height 15
click at [617, 393] on div "5" at bounding box center [612, 398] width 32 height 25
click at [766, 322] on div "3" at bounding box center [756, 325] width 32 height 25
click at [839, 374] on mat-list-option "1" at bounding box center [823, 373] width 65 height 25
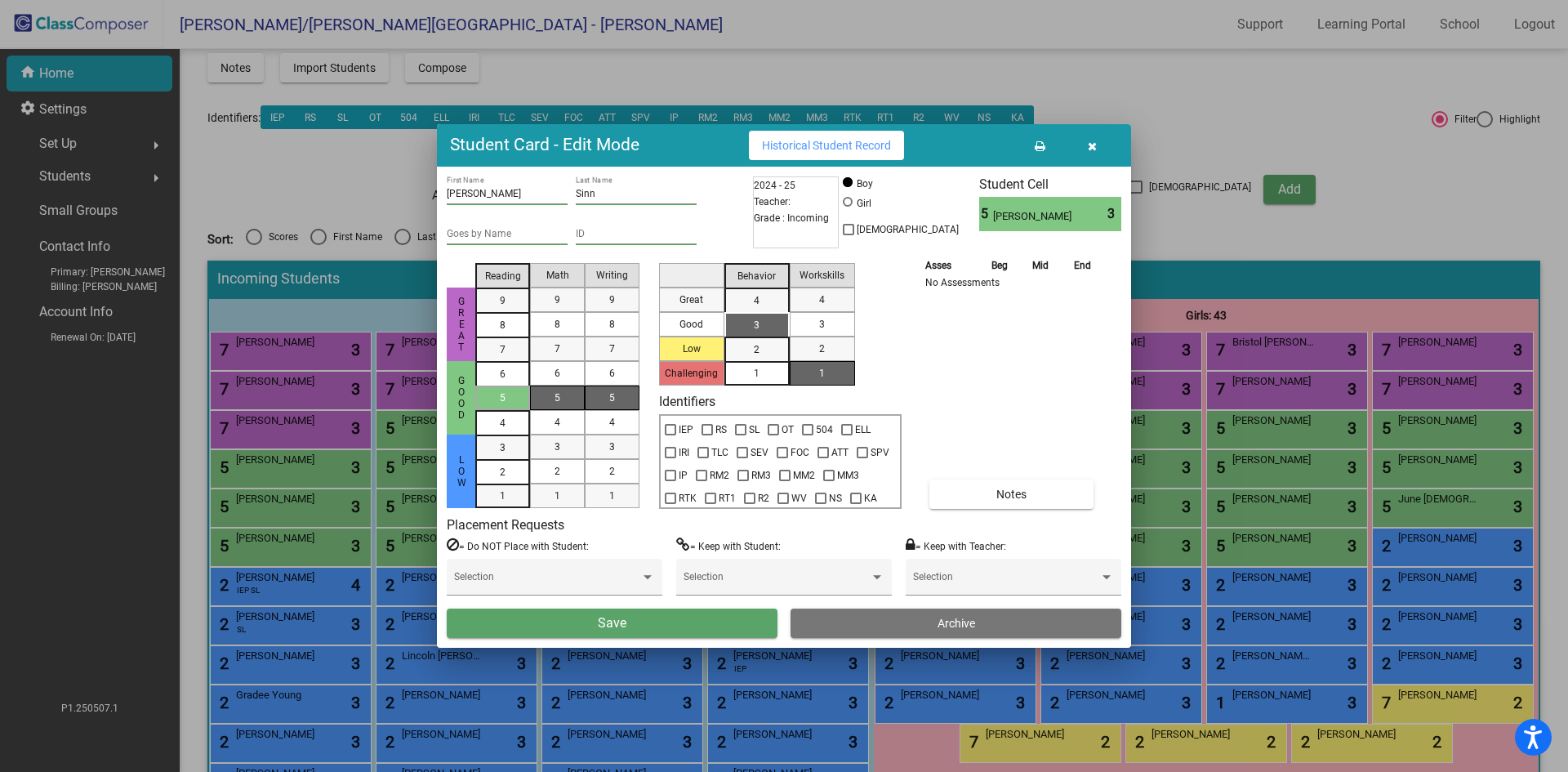
click at [672, 617] on button "Save" at bounding box center [612, 623] width 330 height 29
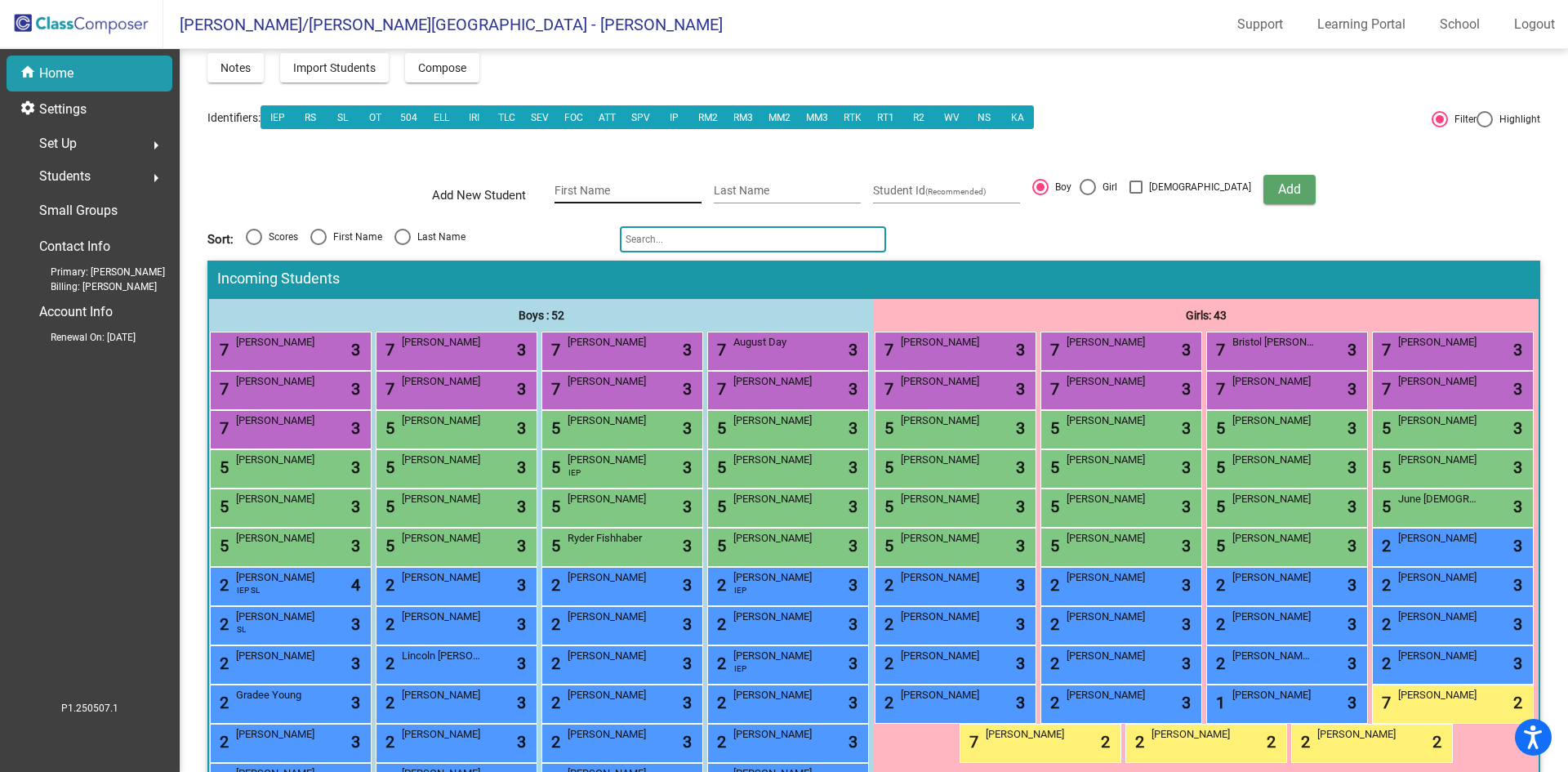
click at [638, 185] on input "First Name" at bounding box center [628, 191] width 147 height 13
type input "Bentley"
type input "[PERSON_NAME]"
click at [1278, 192] on span "Add" at bounding box center [1289, 189] width 23 height 15
click at [318, 587] on span "[PERSON_NAME]" at bounding box center [277, 579] width 82 height 16
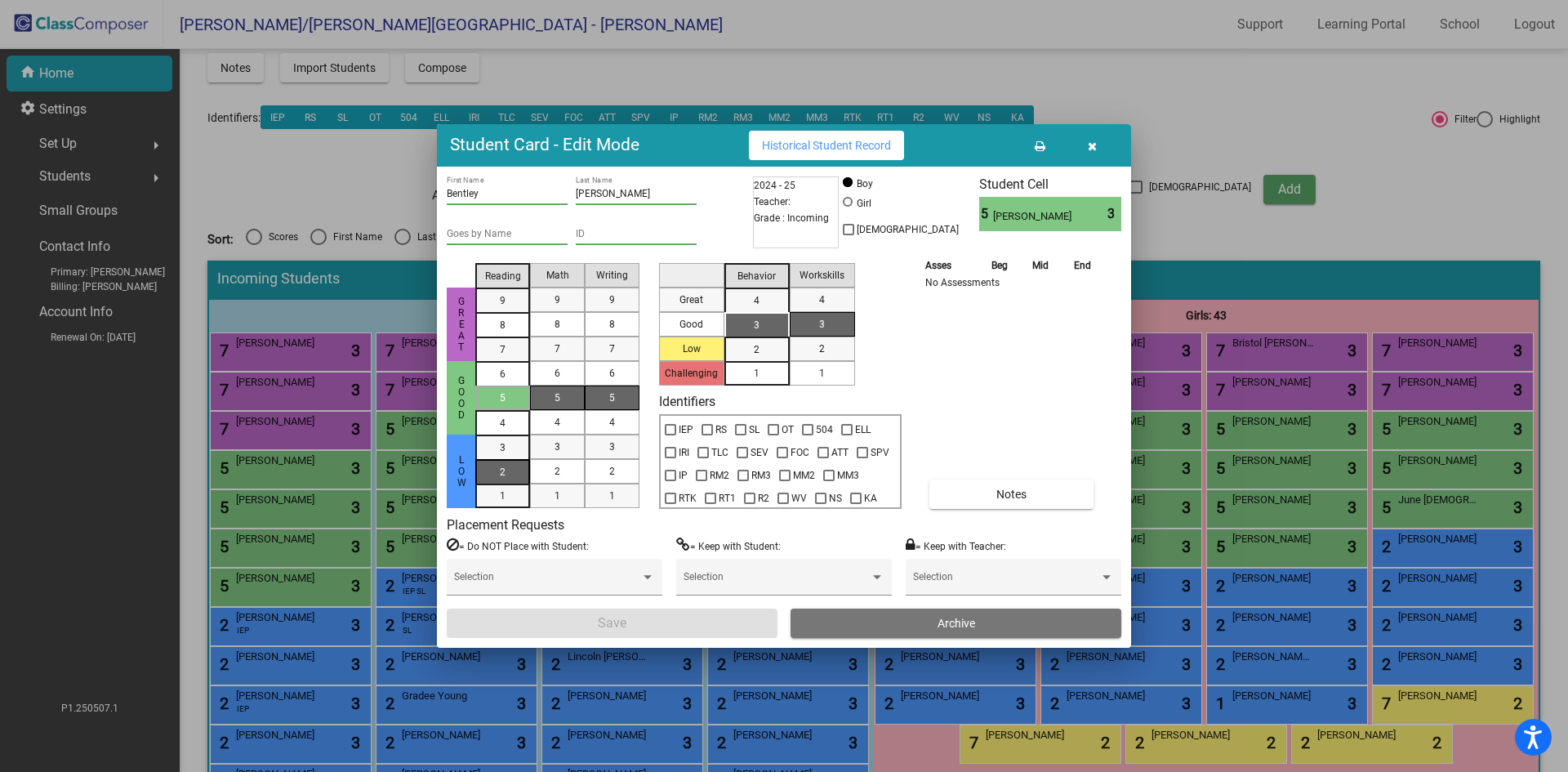
click at [505, 455] on span "2" at bounding box center [503, 448] width 5 height 15
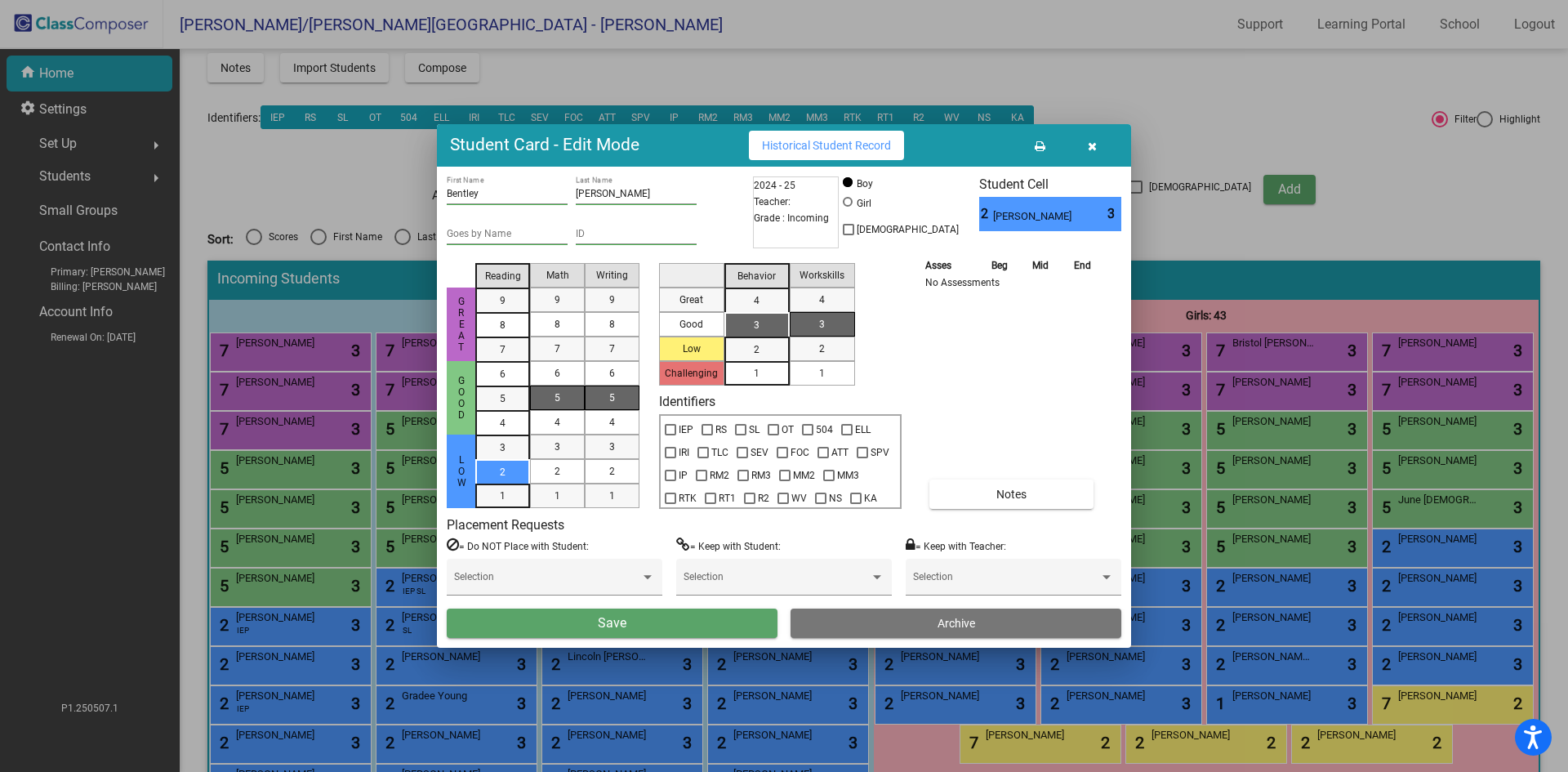
click at [555, 400] on span "5" at bounding box center [557, 398] width 5 height 15
click at [626, 391] on div "5" at bounding box center [612, 398] width 32 height 25
click at [751, 322] on div "3" at bounding box center [756, 325] width 32 height 25
click at [842, 371] on mat-list-option "1" at bounding box center [823, 373] width 65 height 25
click at [631, 626] on button "Save" at bounding box center [612, 623] width 330 height 29
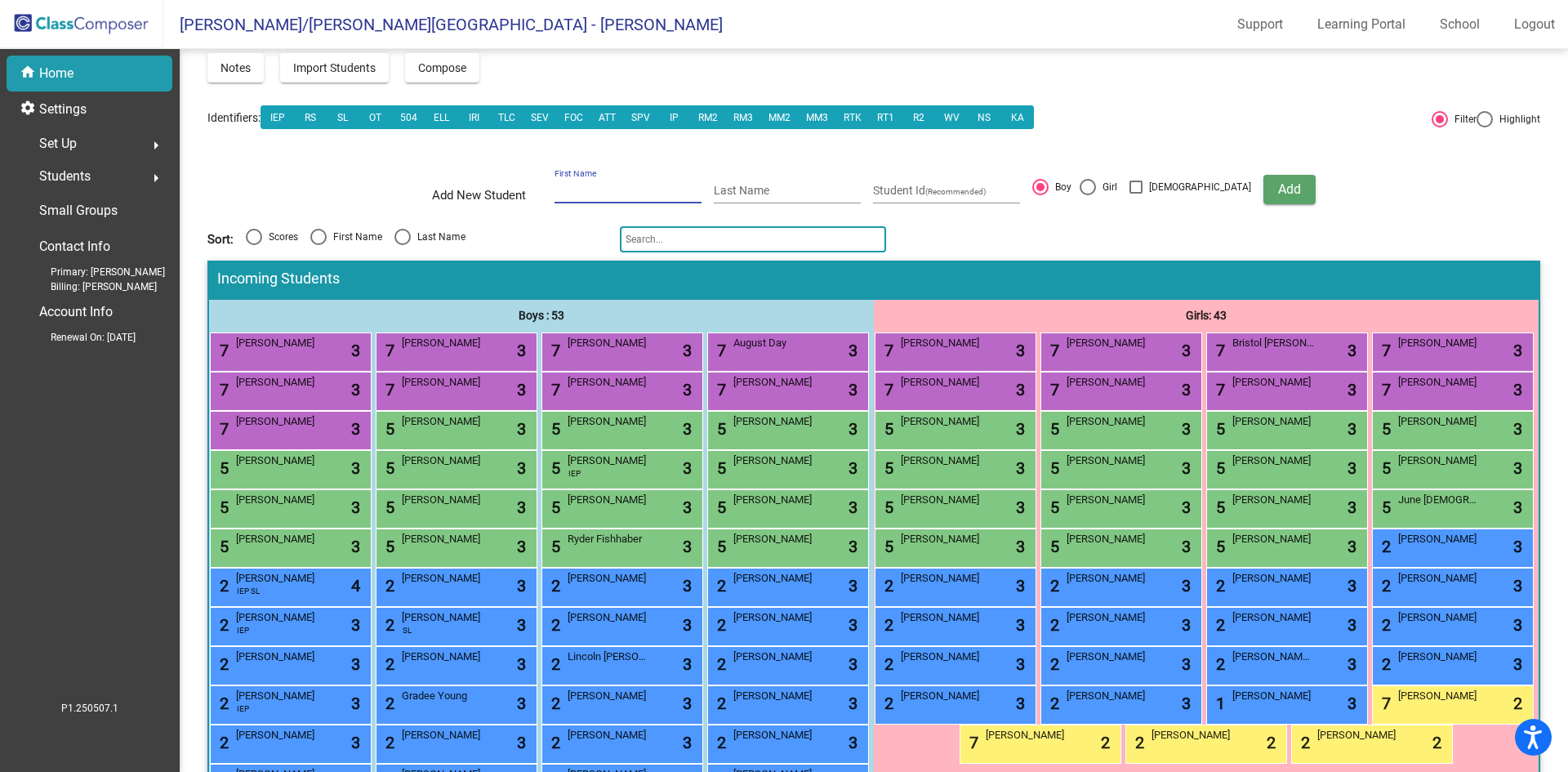
click at [598, 185] on input "First Name" at bounding box center [628, 191] width 147 height 13
